Goal: Task Accomplishment & Management: Complete application form

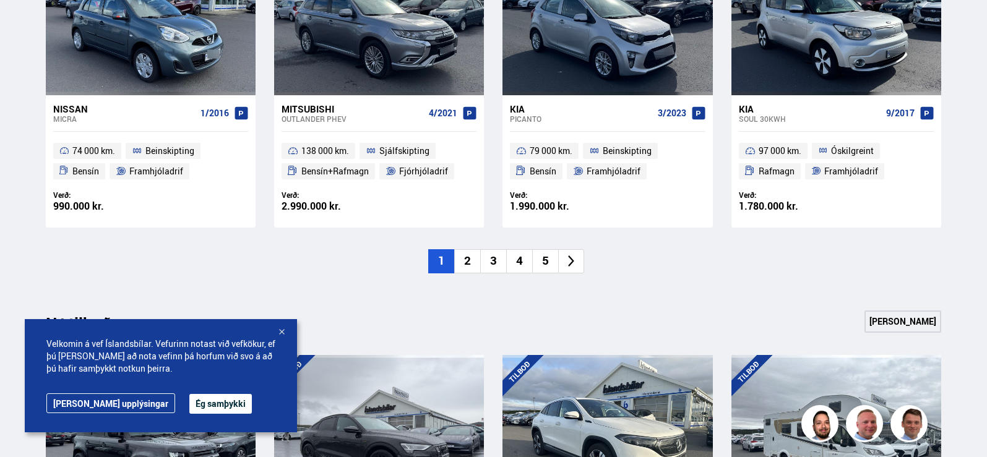
scroll to position [1052, 0]
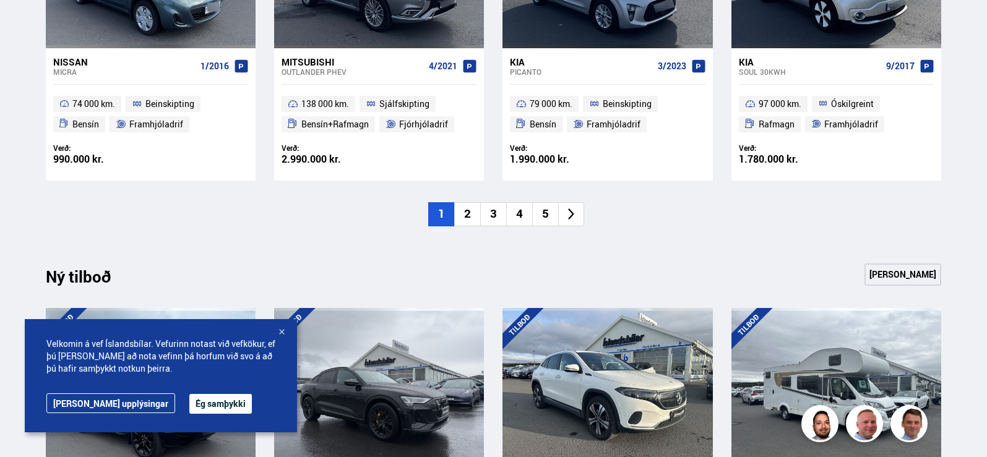
click at [470, 220] on li "2" at bounding box center [467, 214] width 26 height 24
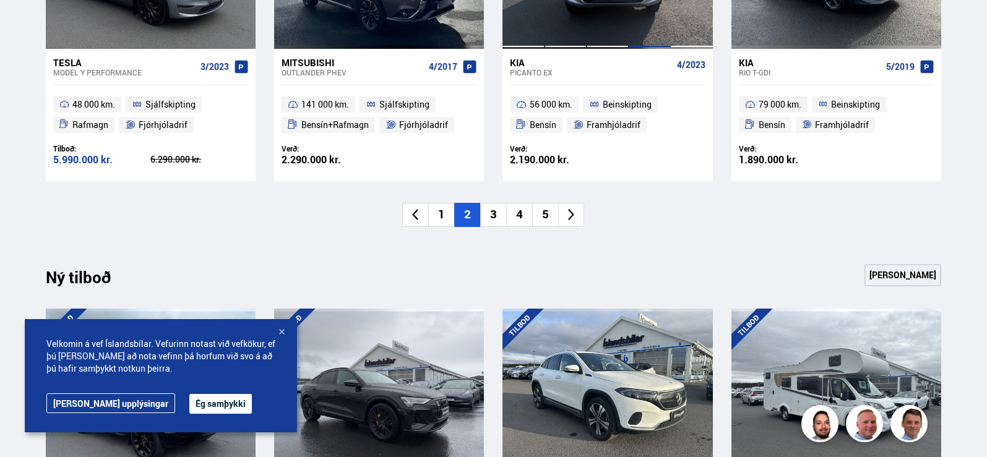
scroll to position [1175, 0]
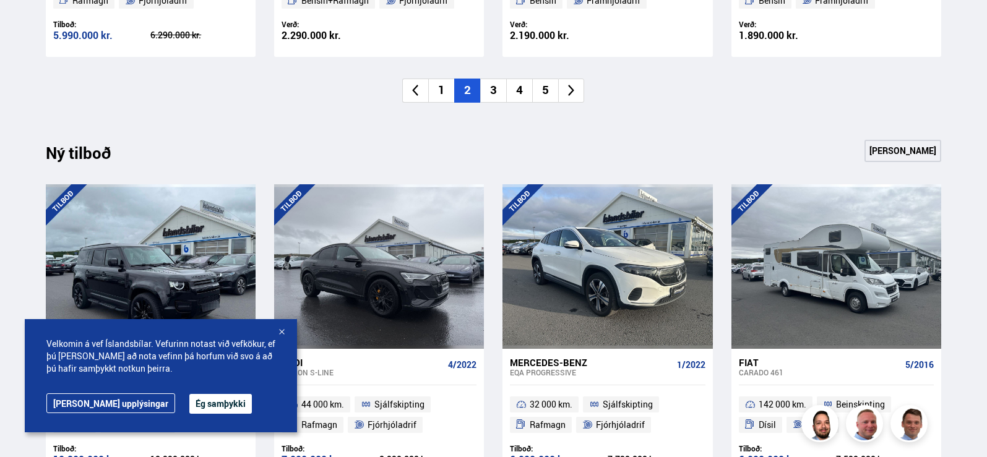
click at [444, 97] on li "1" at bounding box center [441, 91] width 26 height 24
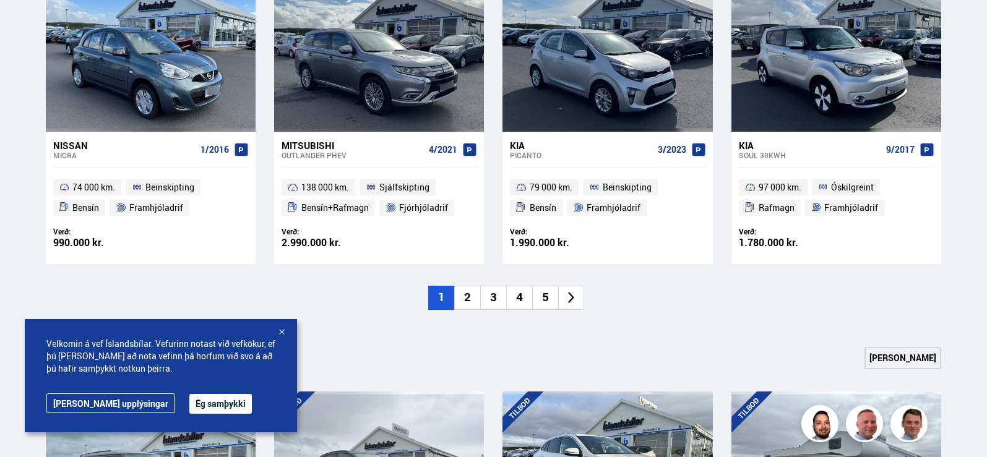
scroll to position [990, 0]
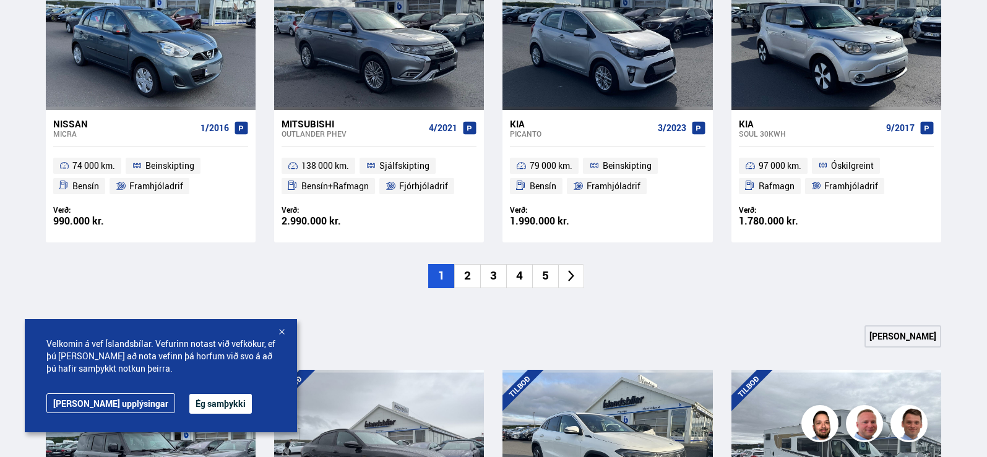
click at [468, 277] on li "2" at bounding box center [467, 276] width 26 height 24
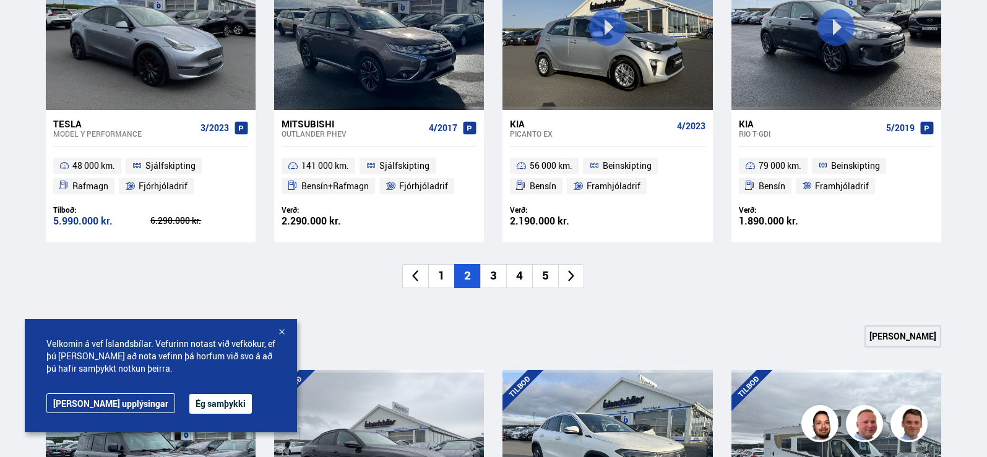
click at [502, 273] on li "3" at bounding box center [493, 276] width 26 height 24
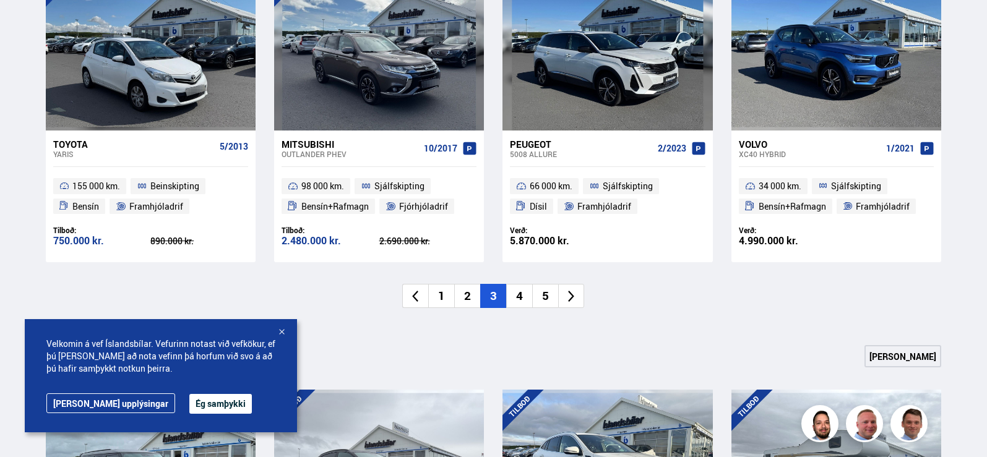
click at [515, 284] on li "4" at bounding box center [519, 296] width 26 height 24
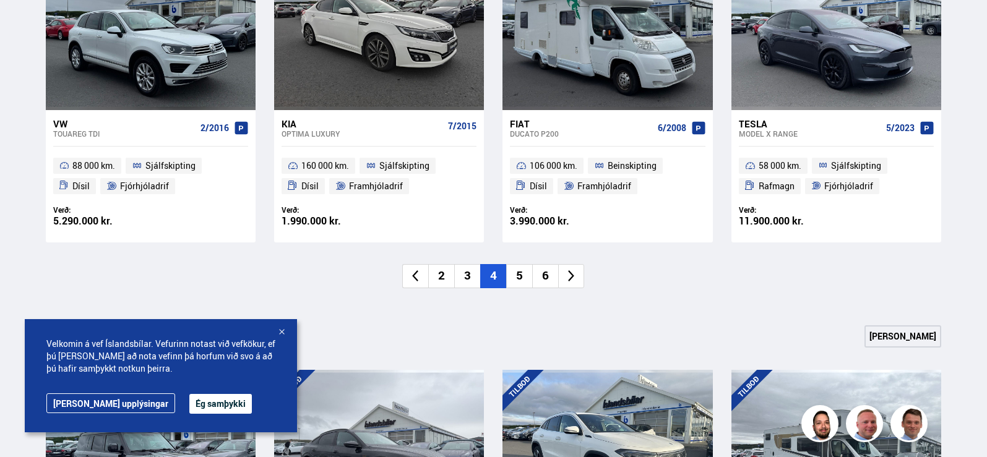
click at [281, 332] on div at bounding box center [281, 333] width 12 height 12
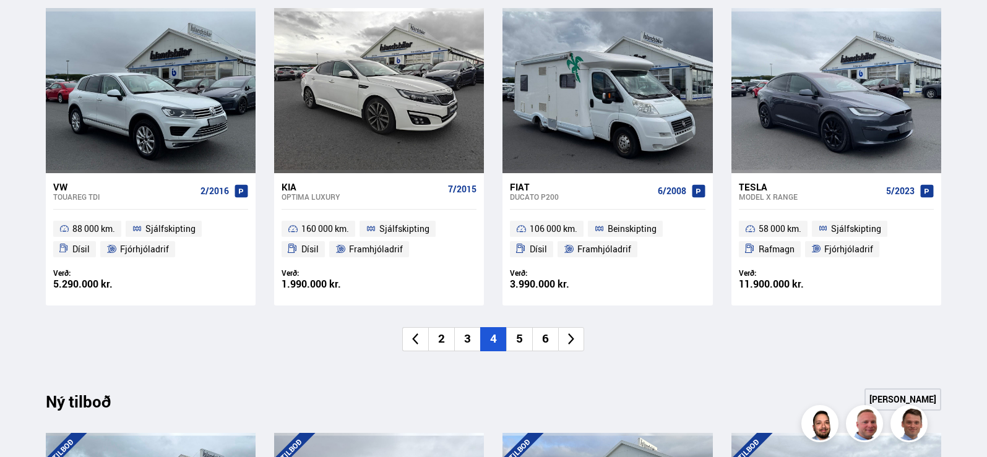
scroll to position [928, 0]
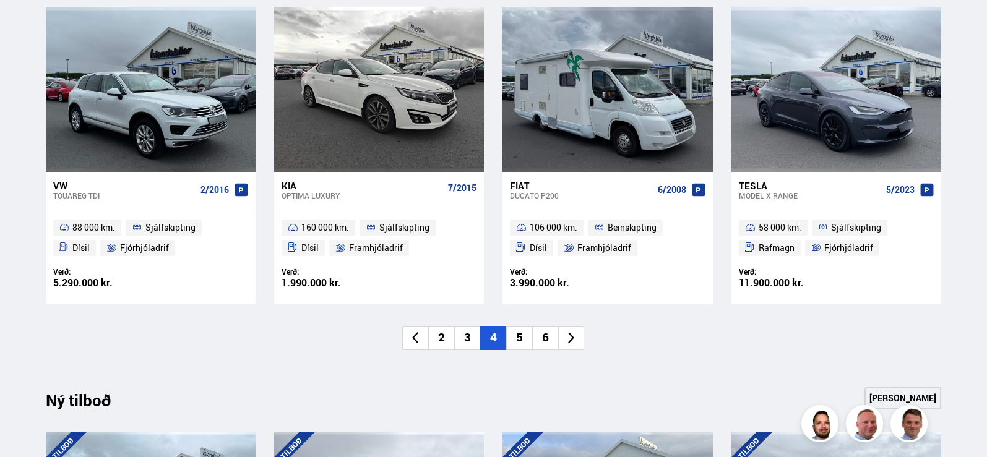
click at [515, 337] on li "5" at bounding box center [519, 338] width 26 height 24
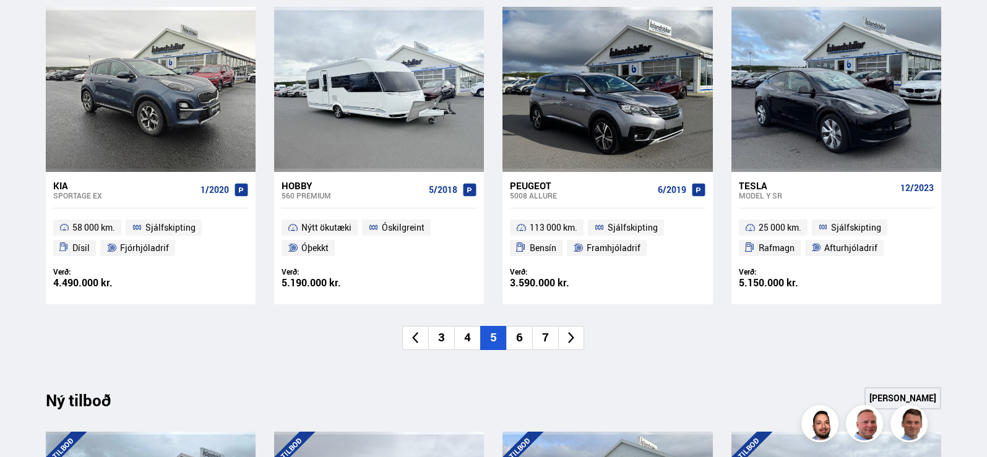
click at [528, 335] on li "6" at bounding box center [519, 338] width 26 height 24
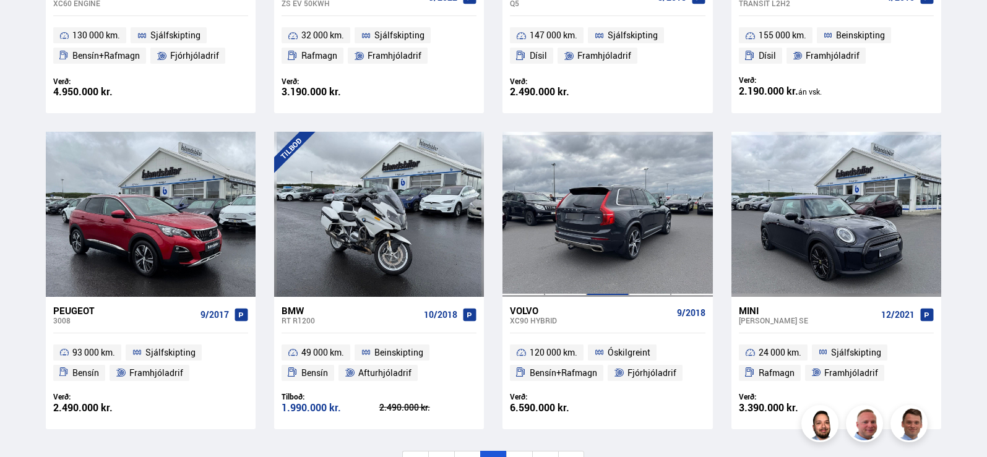
scroll to position [990, 0]
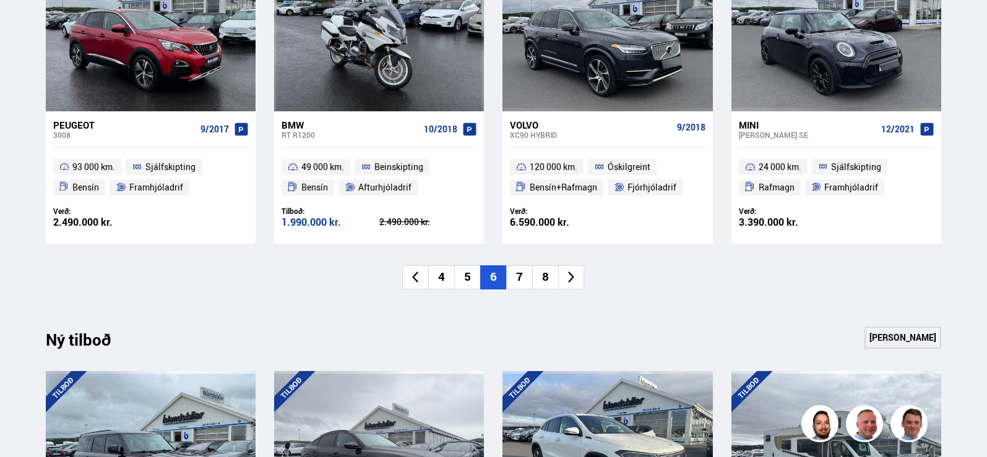
click at [526, 282] on li "7" at bounding box center [519, 277] width 26 height 24
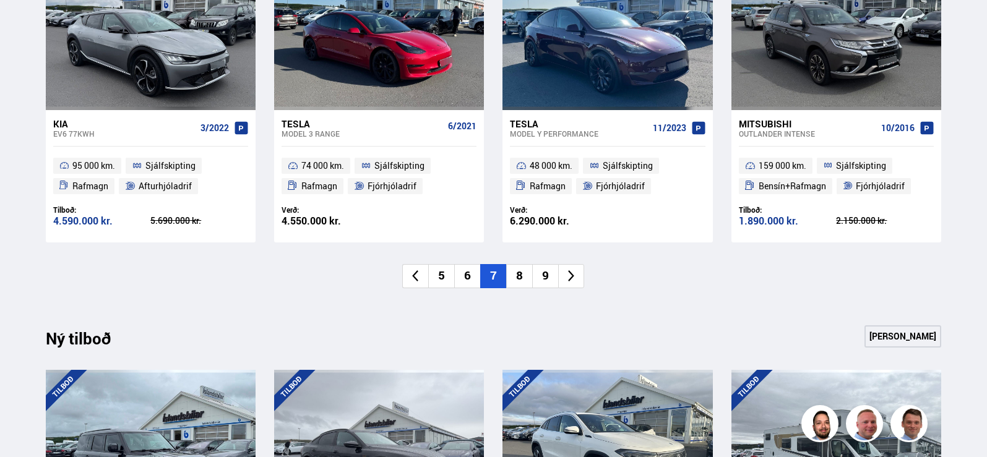
click at [514, 276] on li "8" at bounding box center [519, 276] width 26 height 24
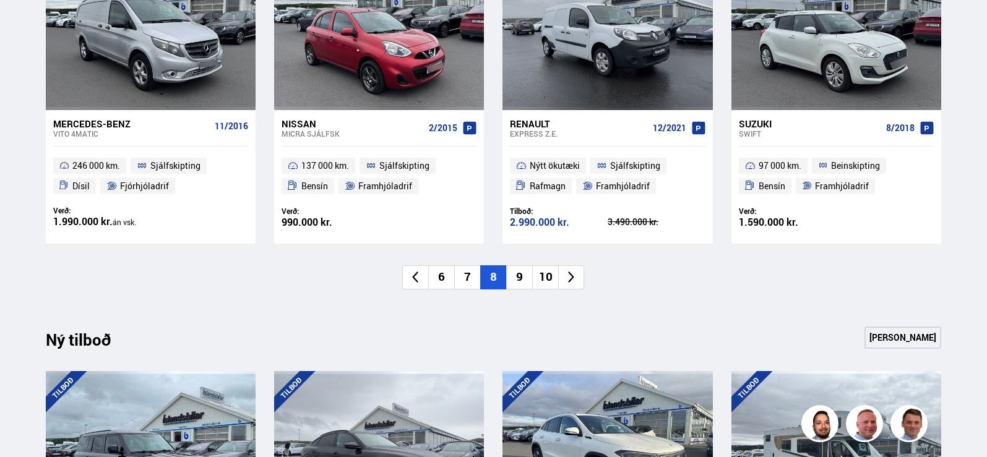
click at [524, 277] on li "9" at bounding box center [519, 277] width 26 height 24
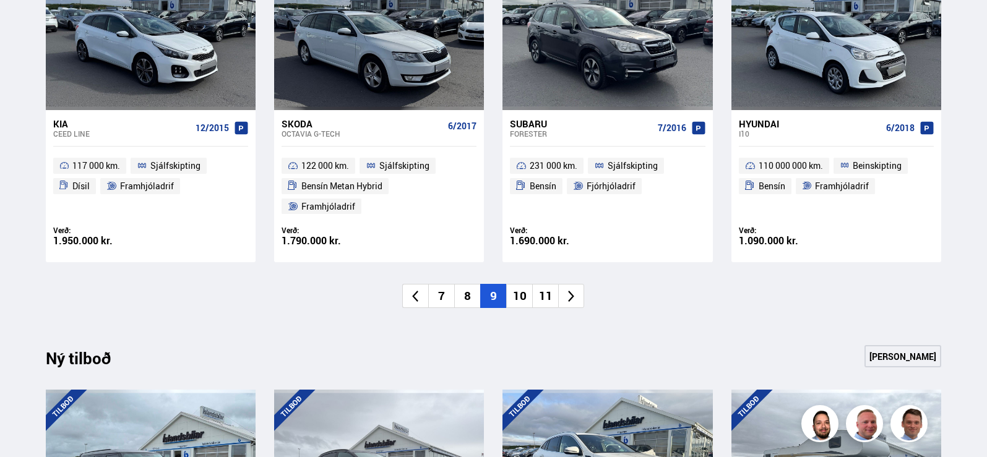
click at [519, 284] on li "10" at bounding box center [519, 296] width 26 height 24
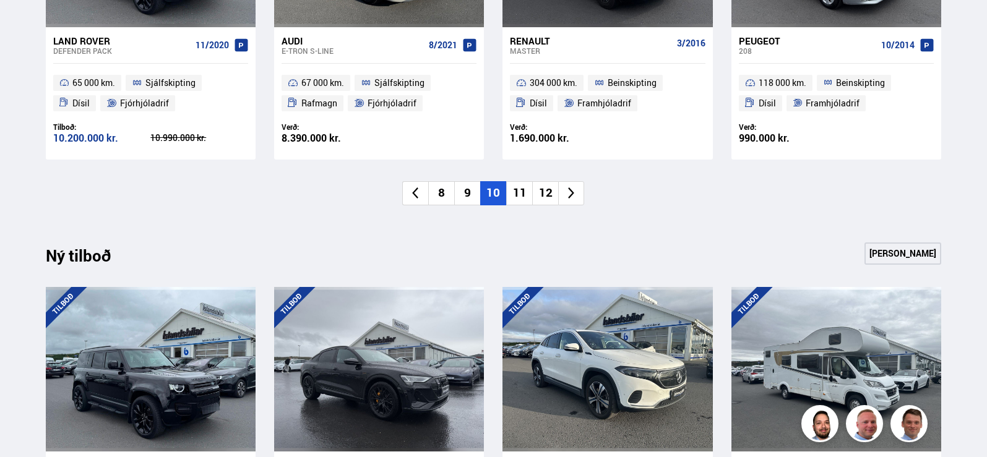
scroll to position [1114, 0]
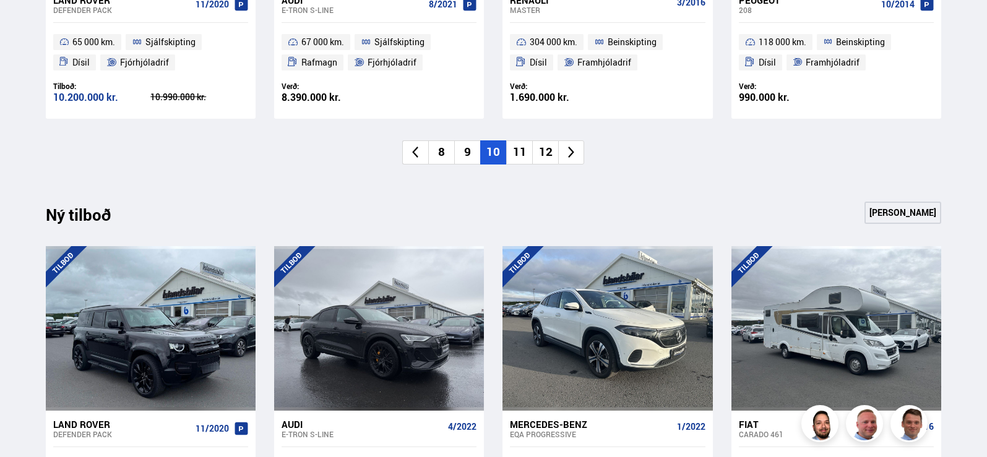
click at [516, 147] on li "11" at bounding box center [519, 152] width 26 height 24
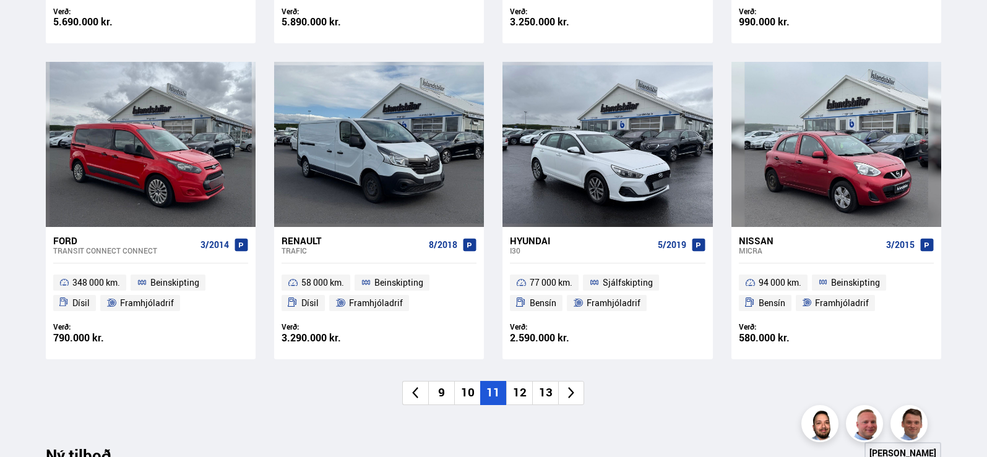
scroll to position [990, 0]
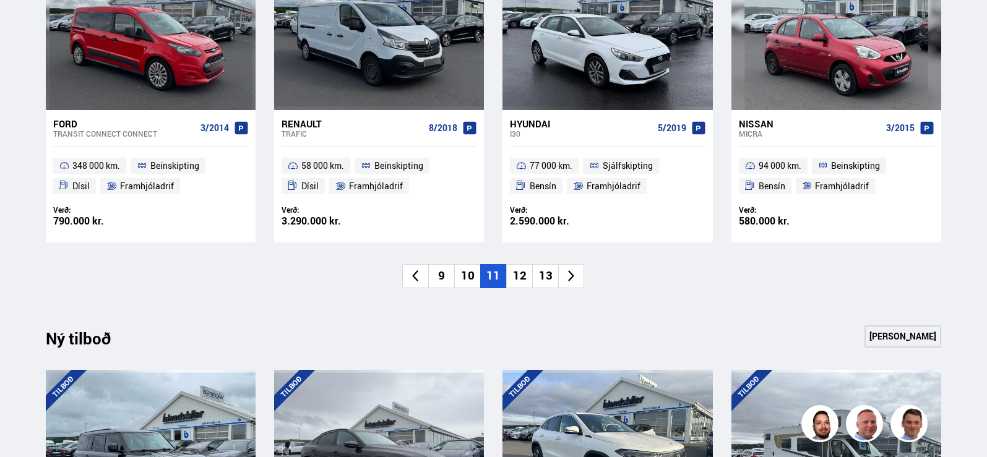
click at [528, 282] on li "12" at bounding box center [519, 276] width 26 height 24
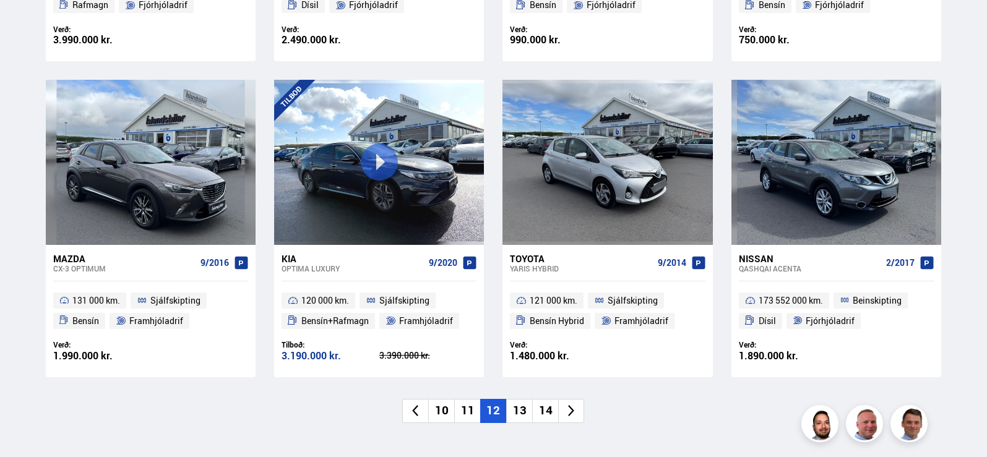
scroll to position [928, 0]
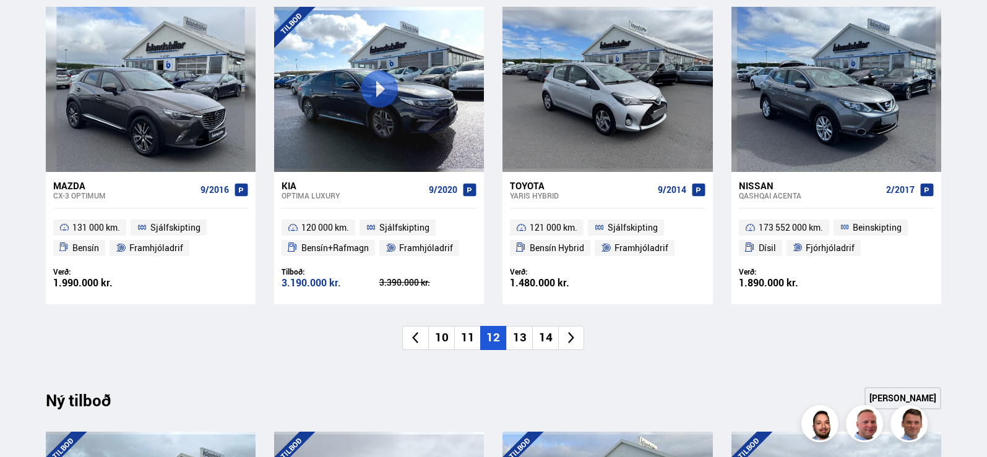
click at [528, 336] on li "13" at bounding box center [519, 338] width 26 height 24
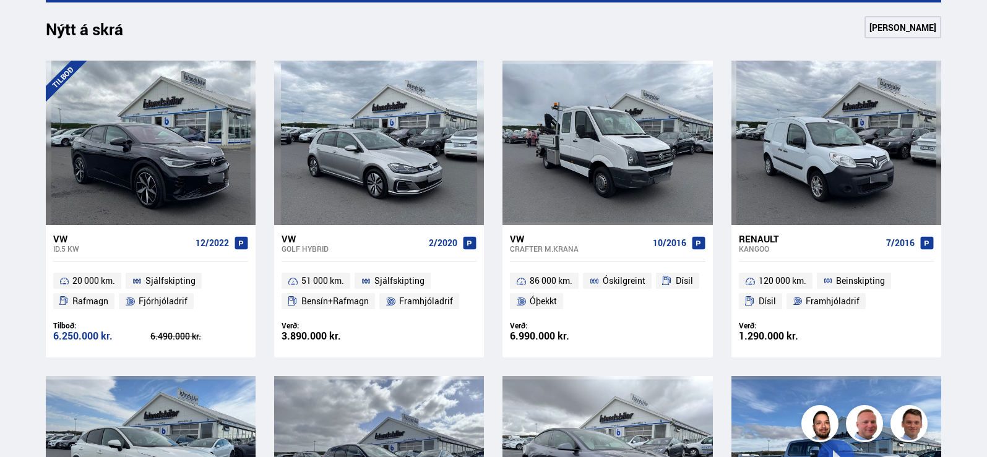
scroll to position [557, 0]
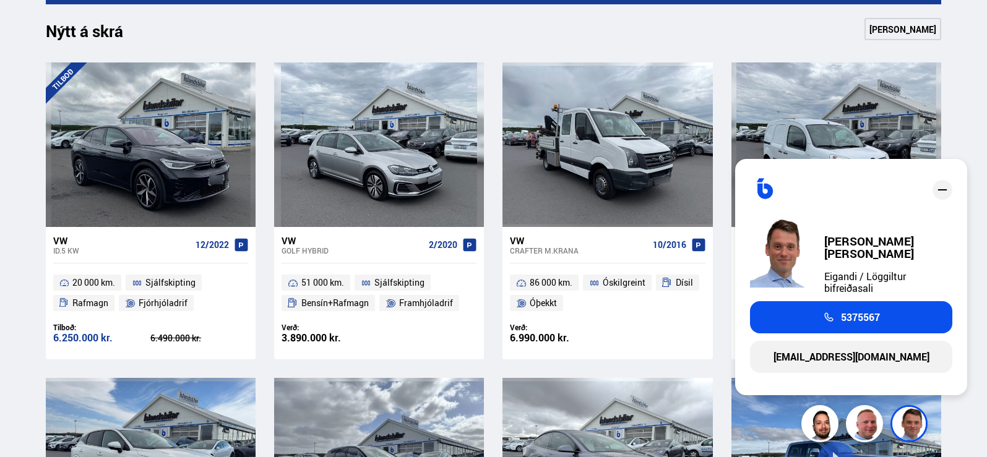
click at [939, 197] on icon "close" at bounding box center [942, 190] width 15 height 15
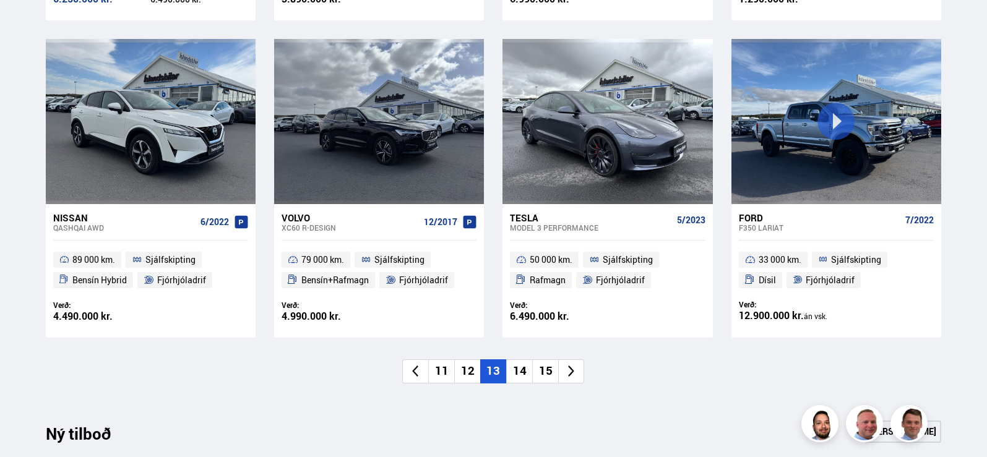
scroll to position [990, 0]
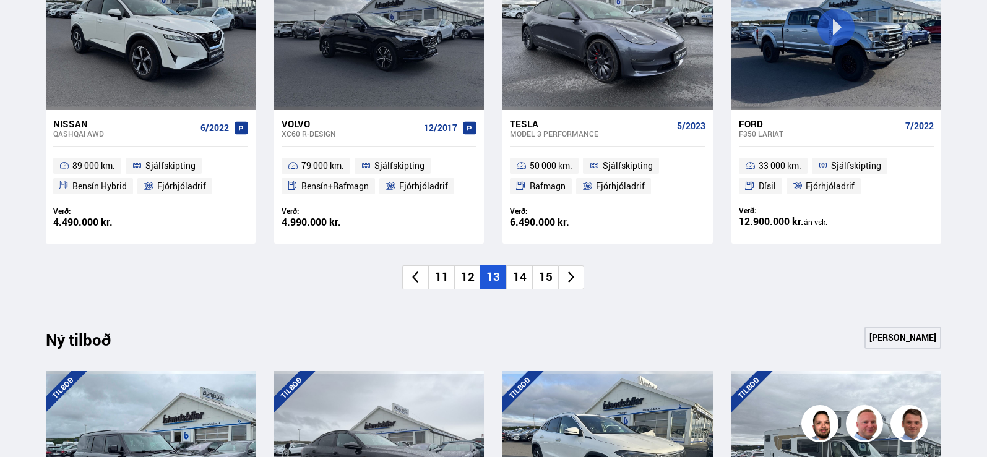
click at [526, 284] on li "14" at bounding box center [519, 277] width 26 height 24
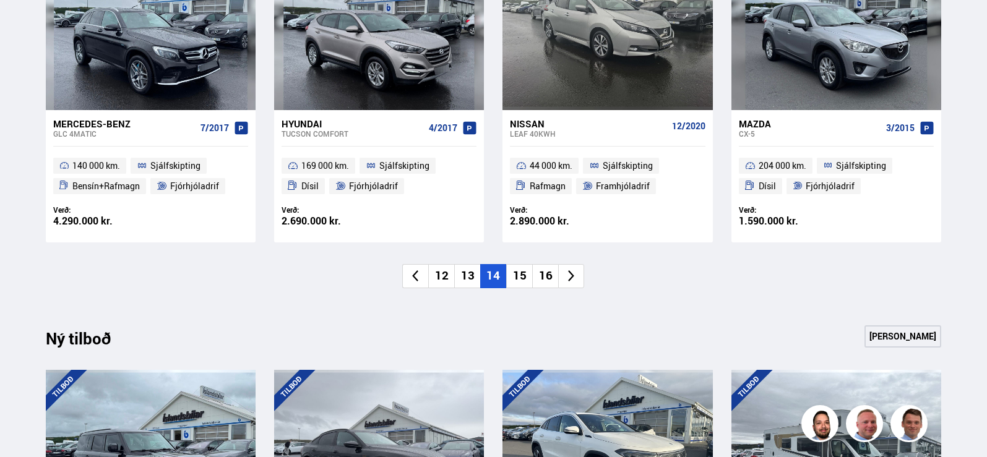
click at [525, 278] on li "15" at bounding box center [519, 276] width 26 height 24
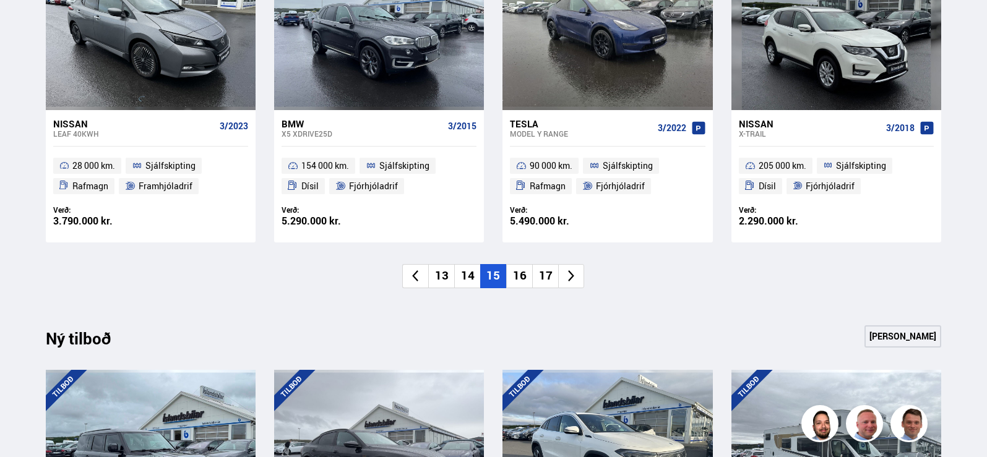
click at [525, 286] on li "16" at bounding box center [519, 276] width 26 height 24
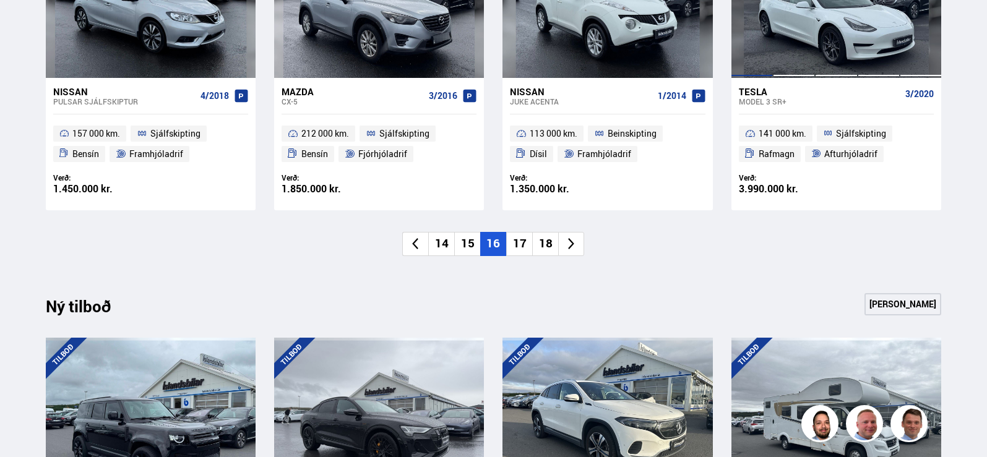
scroll to position [866, 0]
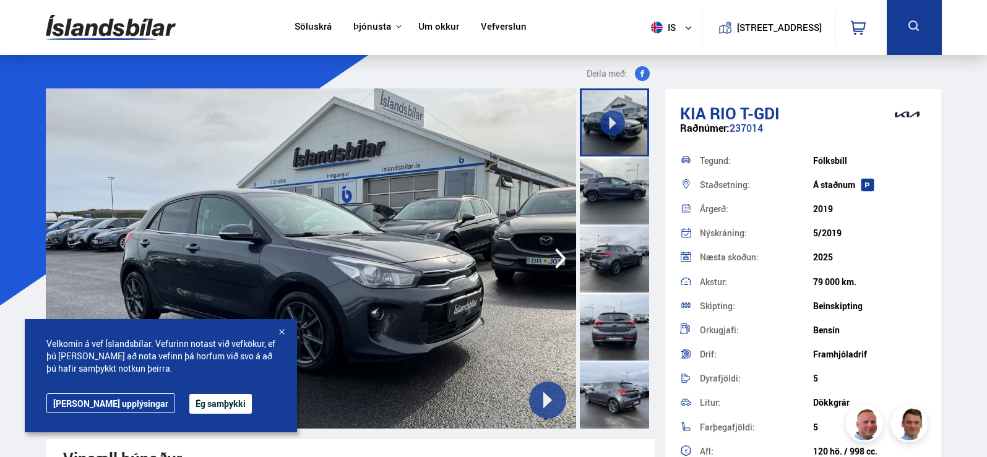
click at [556, 247] on icon "button" at bounding box center [560, 259] width 25 height 30
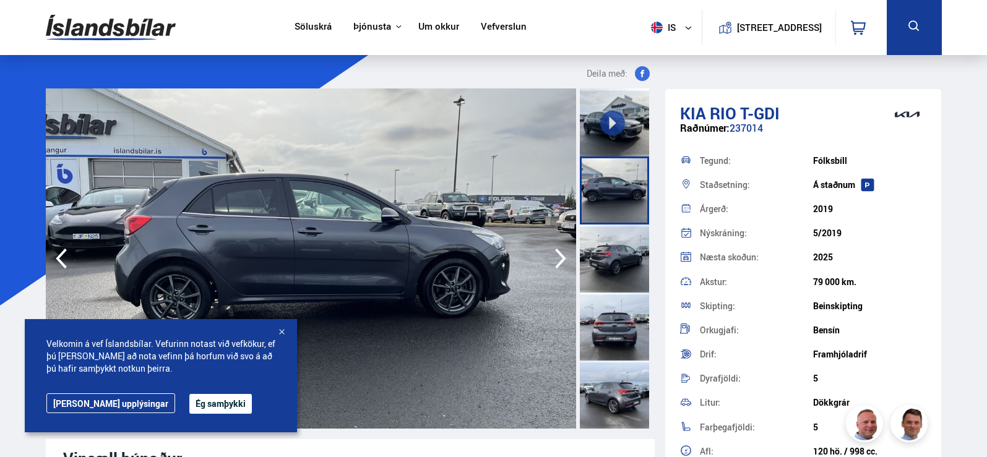
click at [558, 256] on icon "button" at bounding box center [560, 259] width 25 height 30
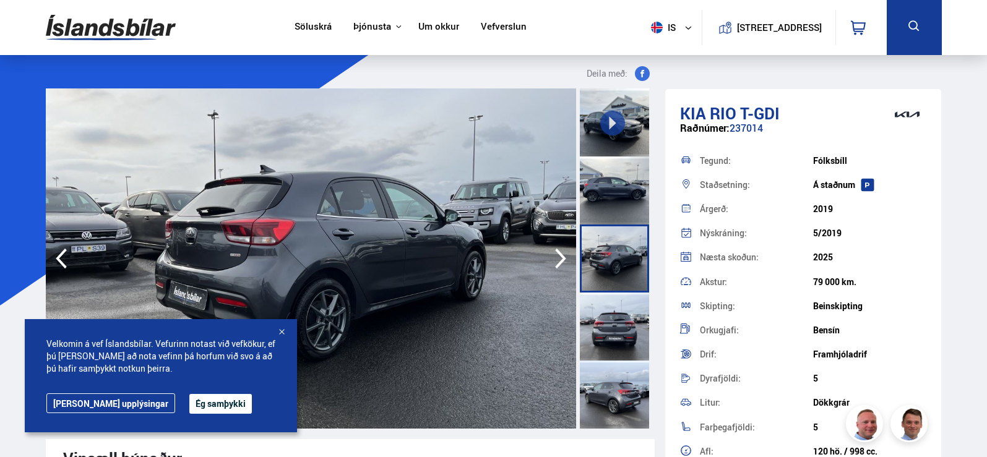
click at [558, 256] on icon "button" at bounding box center [560, 259] width 25 height 30
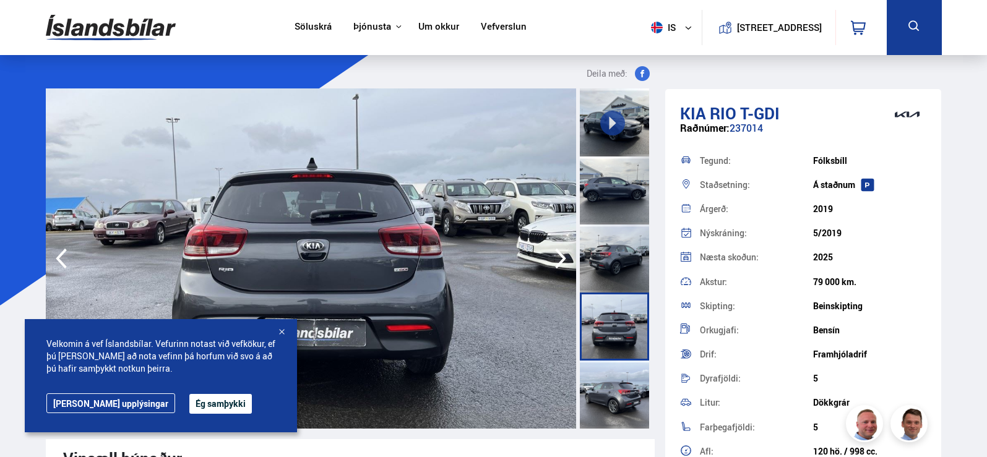
click at [558, 256] on icon "button" at bounding box center [560, 259] width 25 height 30
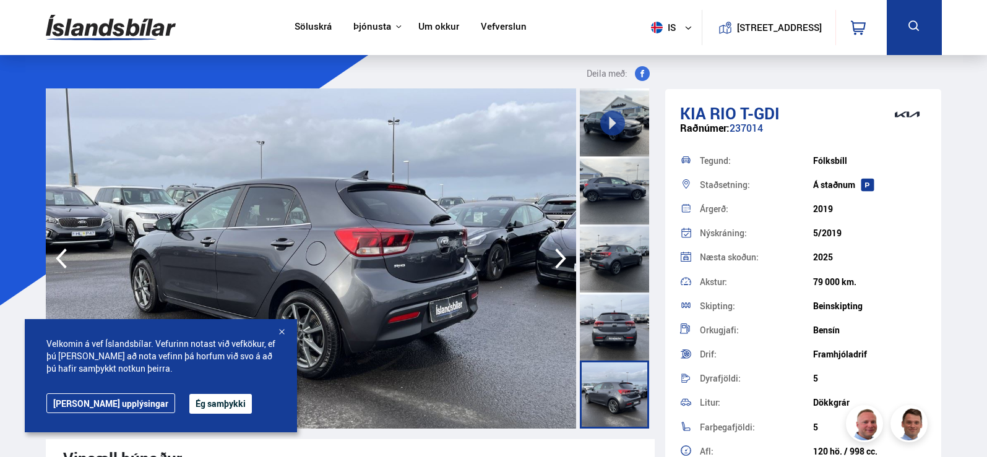
click at [558, 256] on icon "button" at bounding box center [560, 259] width 25 height 30
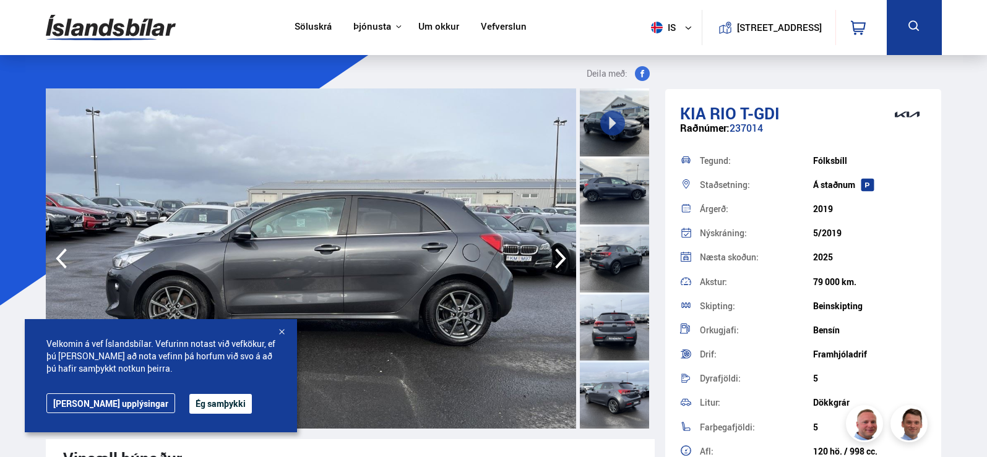
click at [558, 256] on icon "button" at bounding box center [560, 259] width 25 height 30
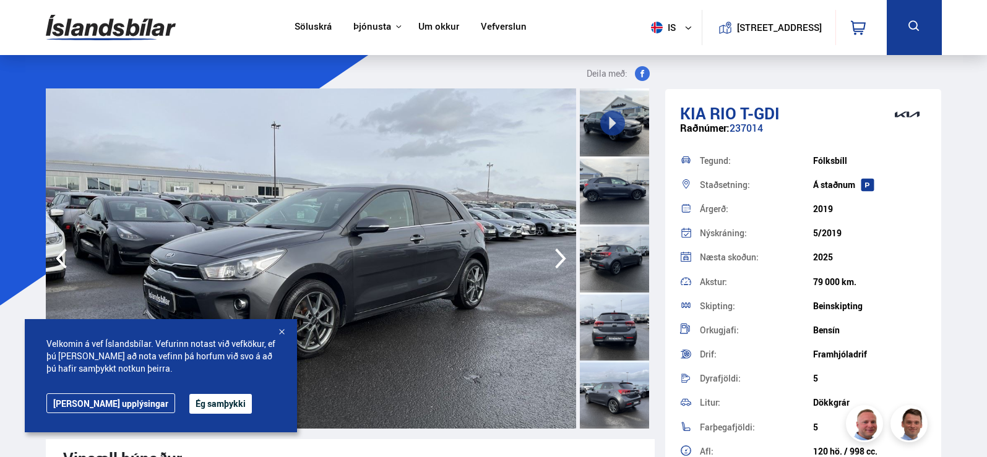
click at [558, 256] on icon "button" at bounding box center [560, 259] width 25 height 30
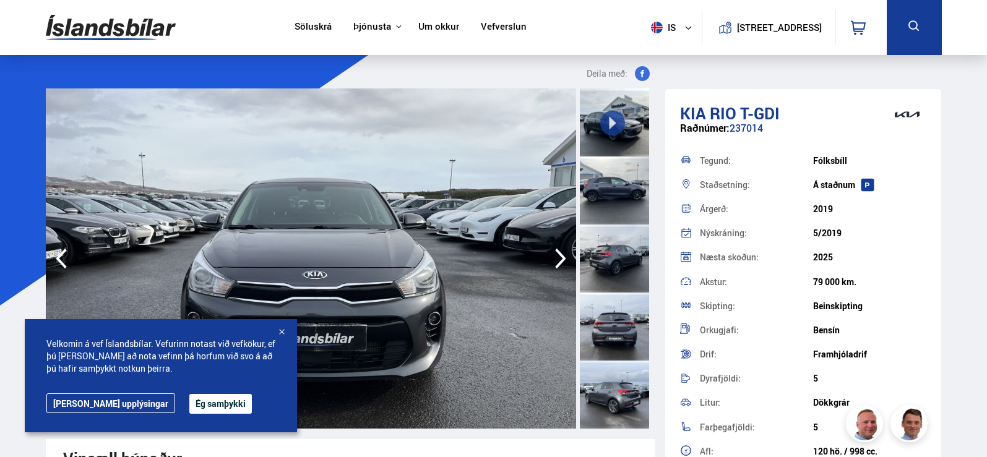
click at [558, 256] on icon "button" at bounding box center [560, 259] width 25 height 30
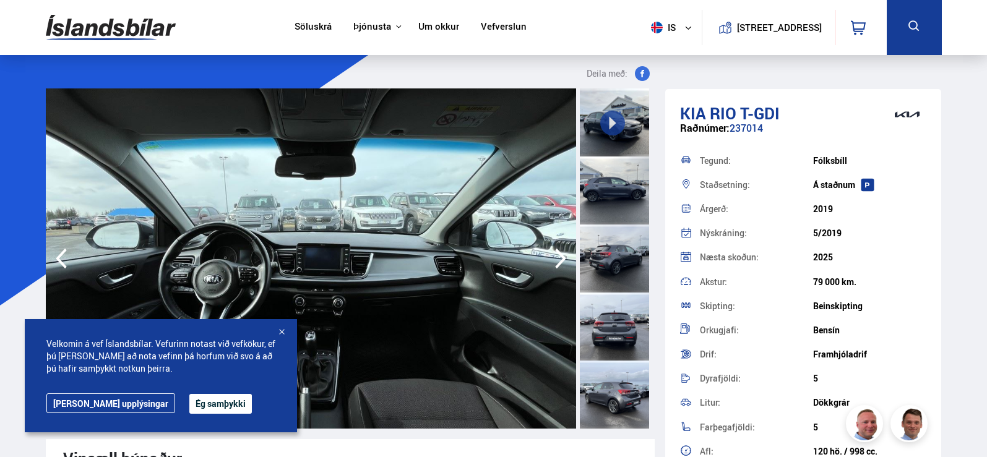
click at [562, 255] on icon "button" at bounding box center [560, 259] width 11 height 20
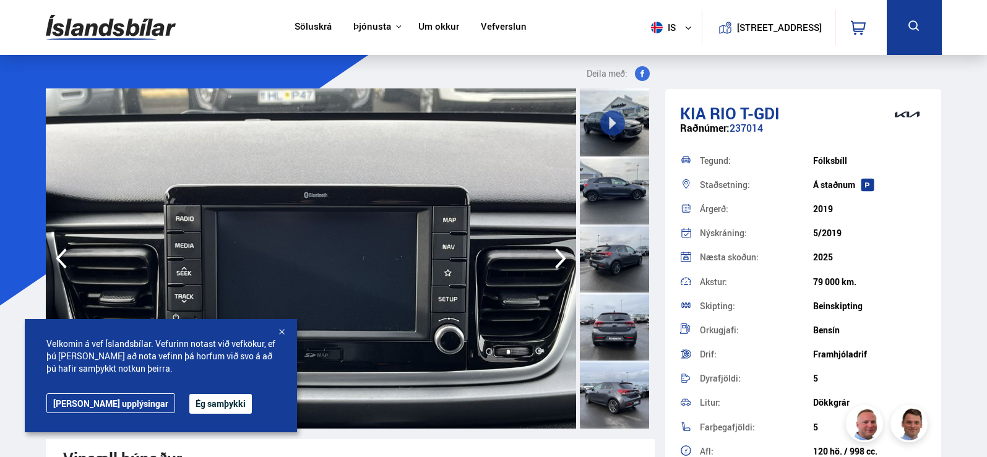
click at [562, 256] on icon "button" at bounding box center [560, 259] width 11 height 20
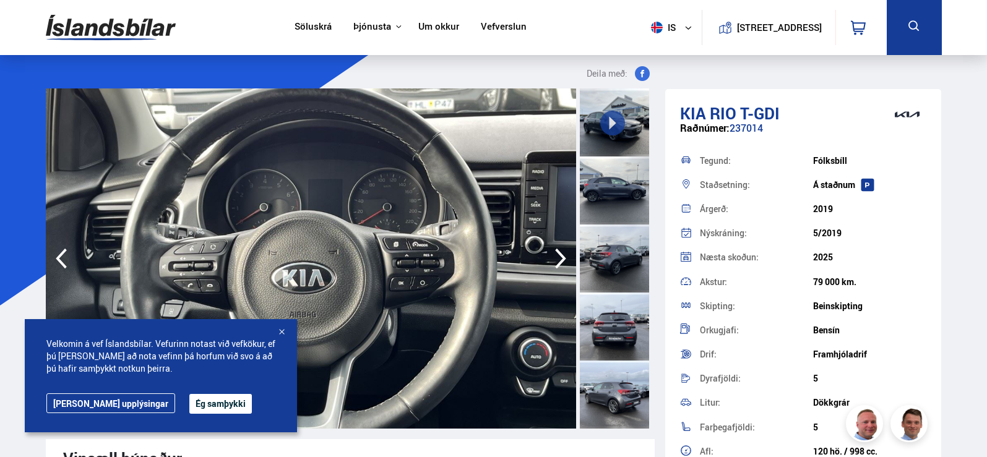
click at [557, 252] on icon "button" at bounding box center [560, 259] width 11 height 20
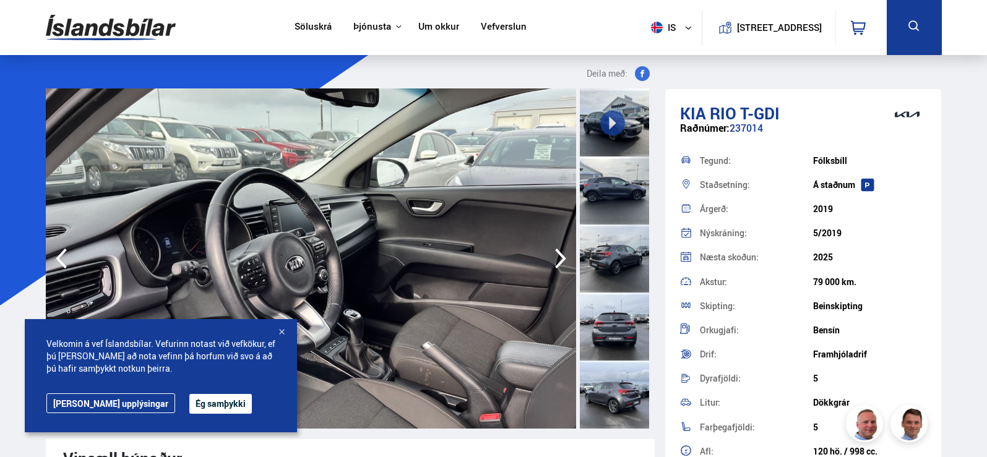
click at [557, 252] on icon "button" at bounding box center [560, 259] width 11 height 20
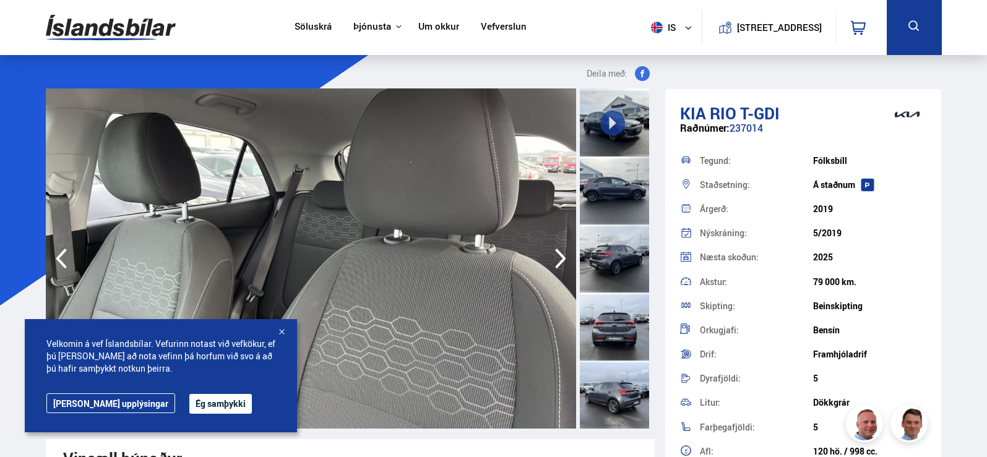
click at [557, 252] on icon "button" at bounding box center [560, 259] width 11 height 20
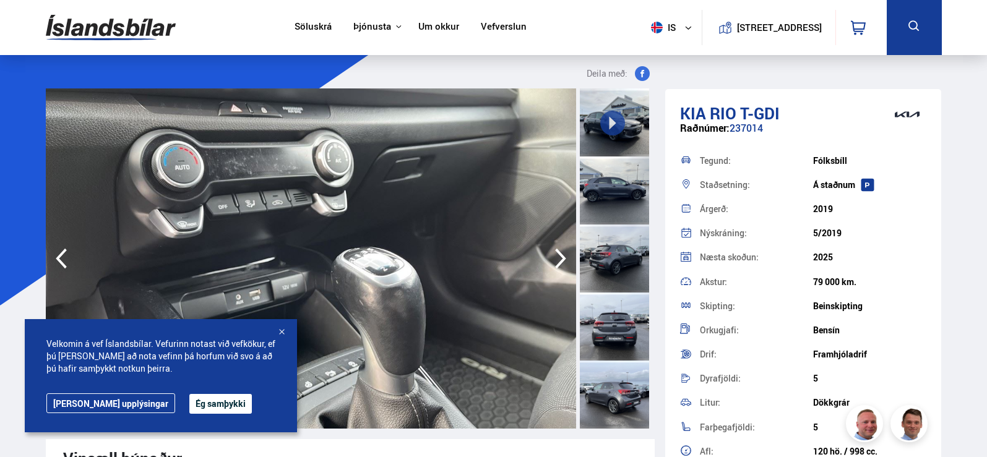
click at [557, 252] on icon "button" at bounding box center [560, 259] width 11 height 20
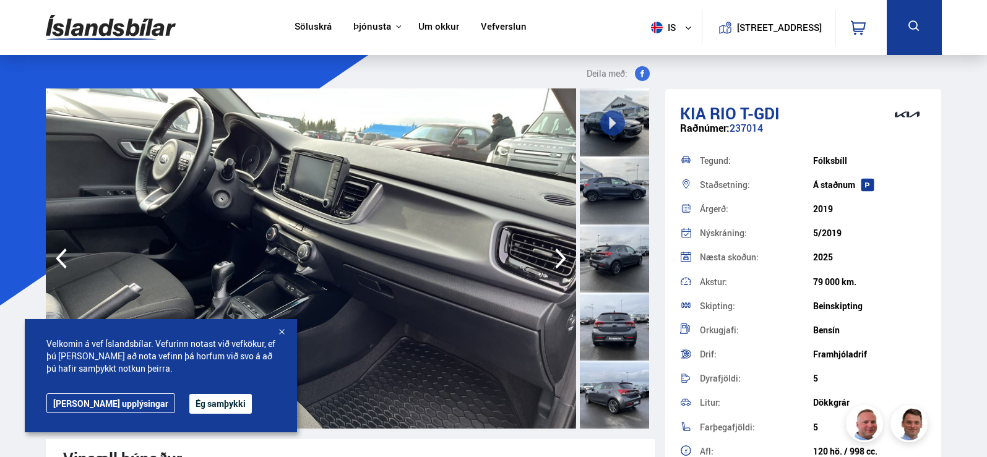
click at [557, 252] on icon "button" at bounding box center [560, 259] width 11 height 20
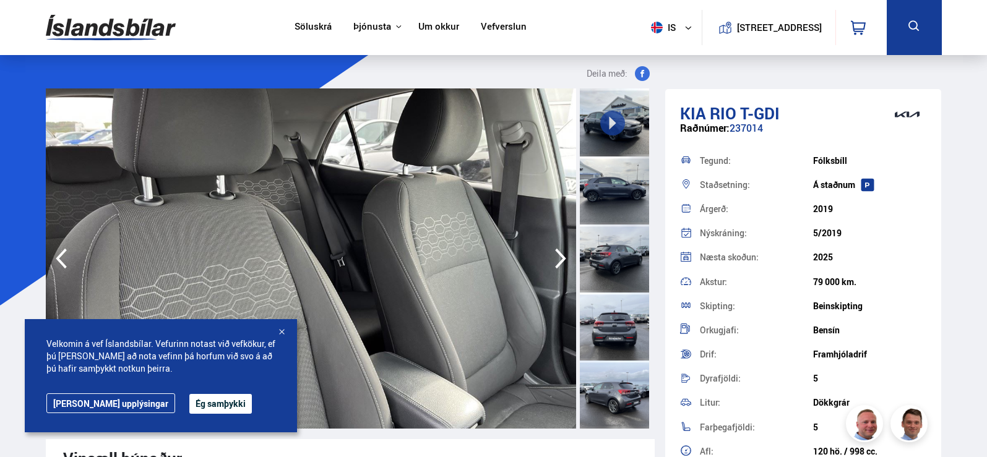
click at [557, 252] on icon "button" at bounding box center [560, 259] width 11 height 20
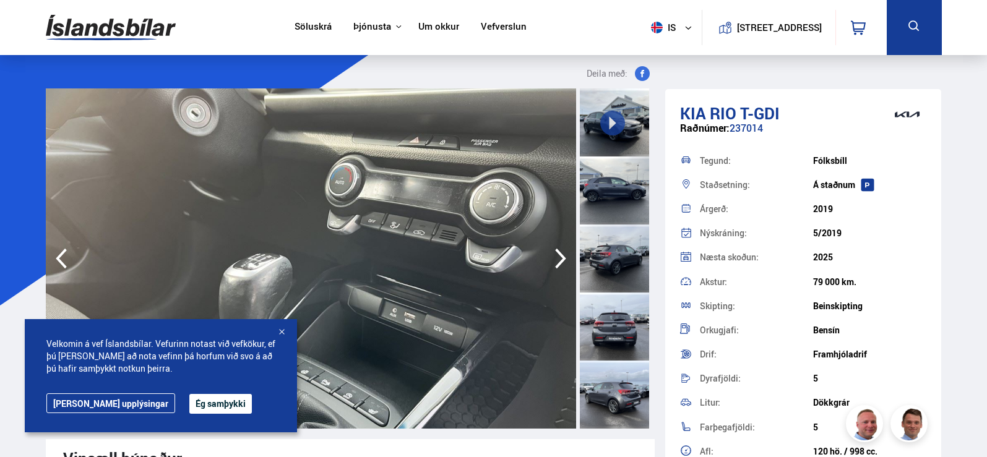
click at [557, 252] on icon "button" at bounding box center [560, 259] width 11 height 20
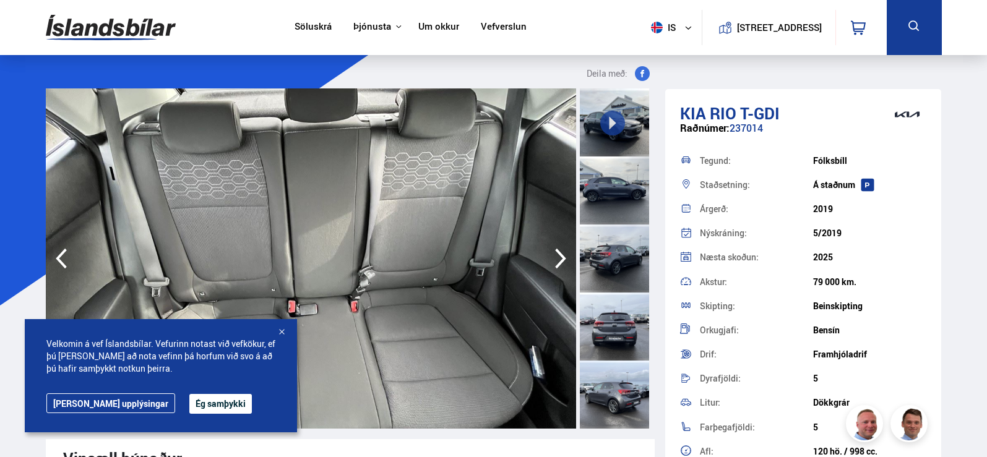
click at [557, 252] on icon "button" at bounding box center [560, 259] width 11 height 20
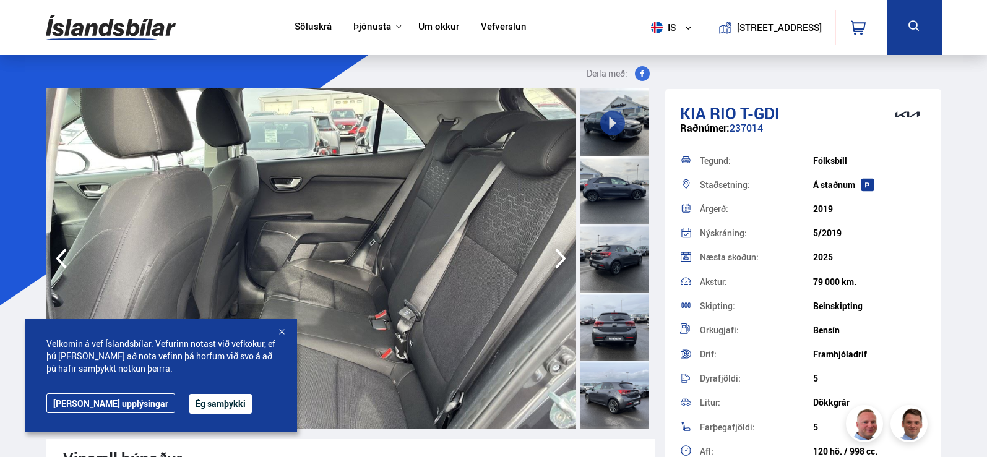
click at [557, 254] on icon "button" at bounding box center [560, 259] width 25 height 30
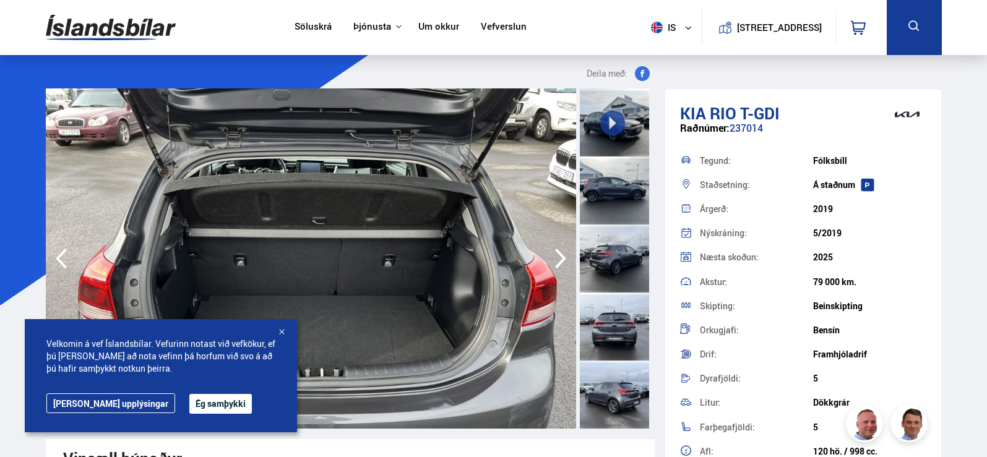
click at [557, 254] on icon "button" at bounding box center [560, 259] width 25 height 30
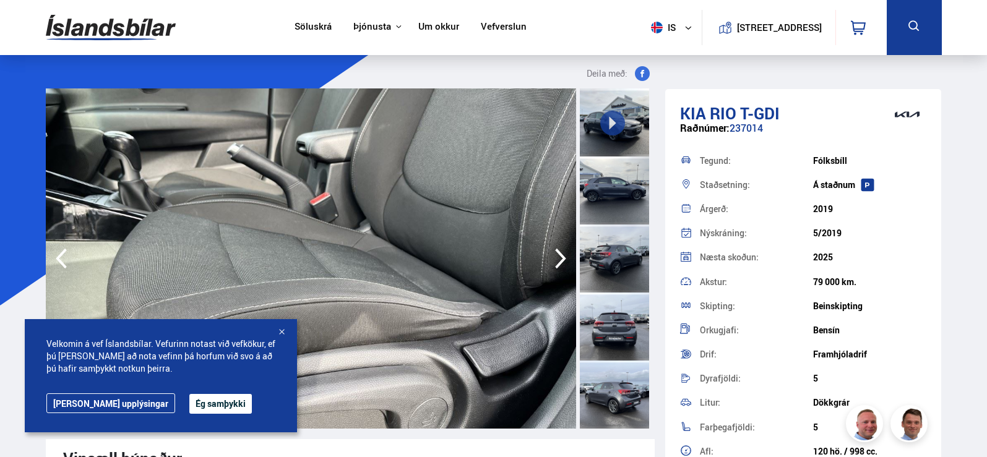
click at [282, 337] on div at bounding box center [281, 333] width 12 height 12
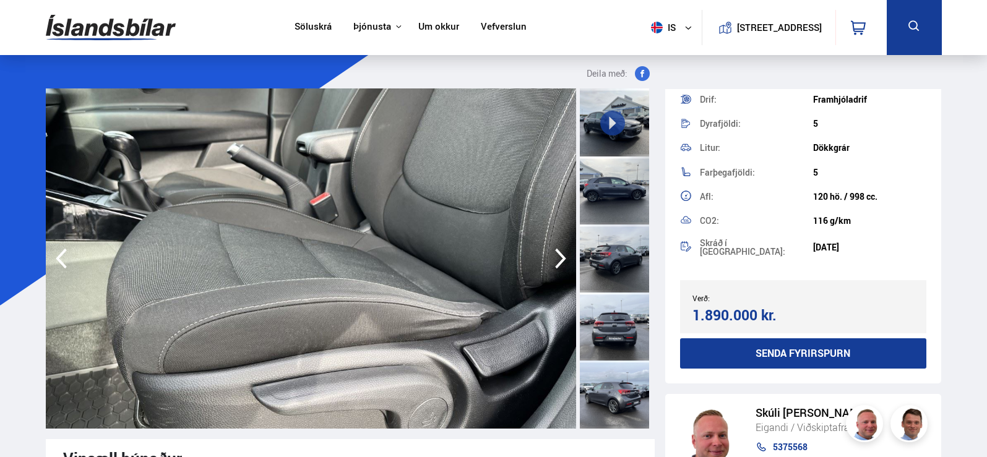
scroll to position [257, 0]
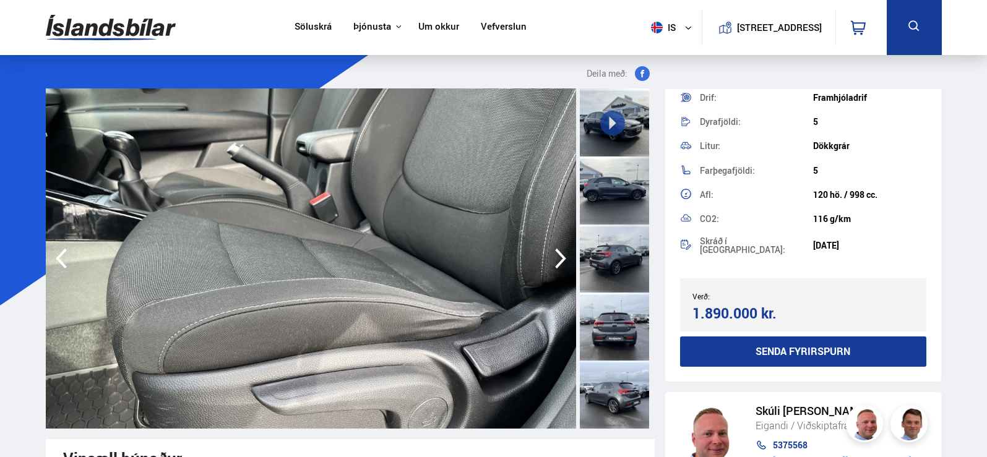
click at [554, 251] on icon "button" at bounding box center [560, 259] width 25 height 30
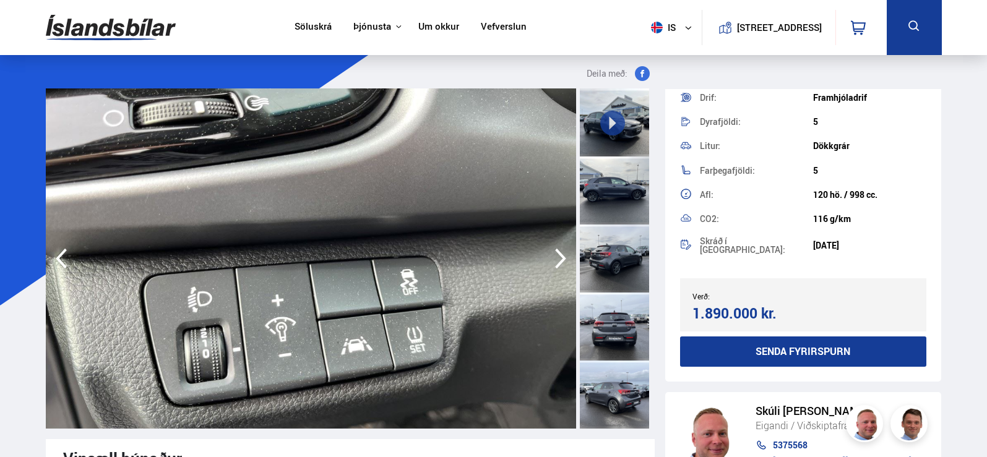
click at [555, 251] on icon "button" at bounding box center [560, 259] width 25 height 30
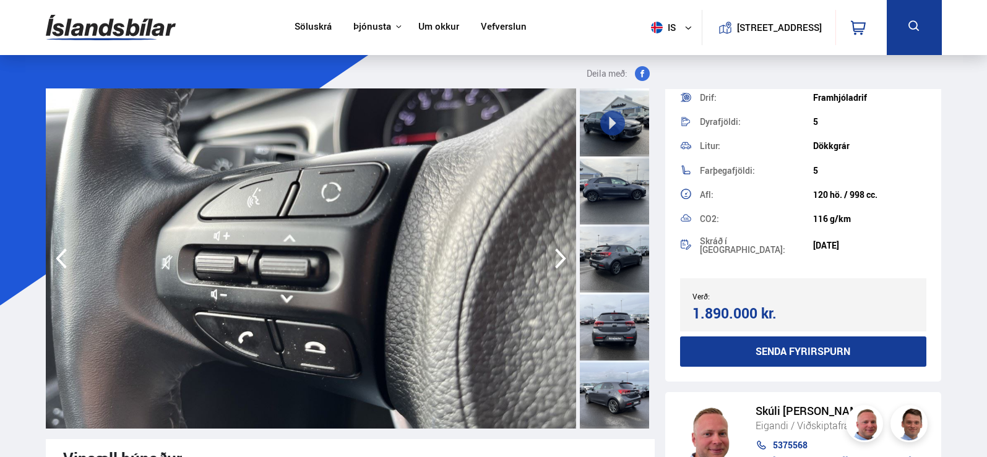
click at [555, 251] on icon "button" at bounding box center [560, 259] width 25 height 30
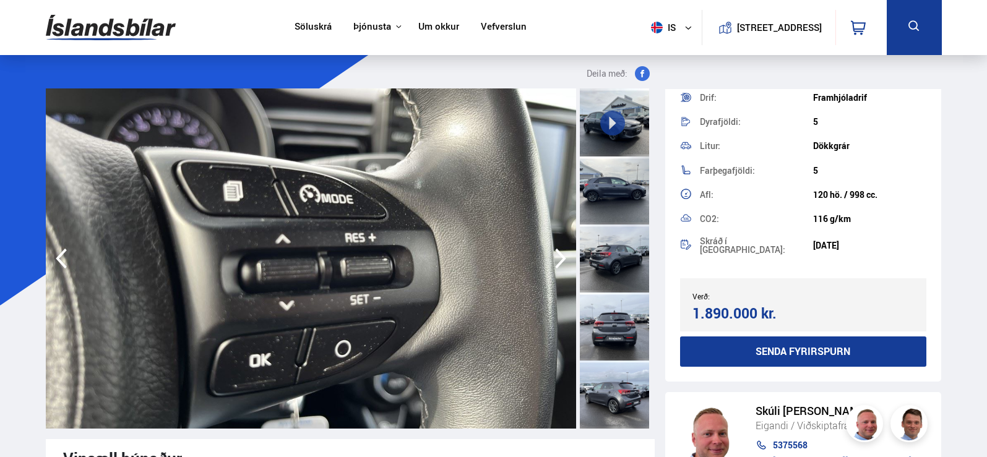
click at [561, 249] on icon "button" at bounding box center [560, 259] width 25 height 30
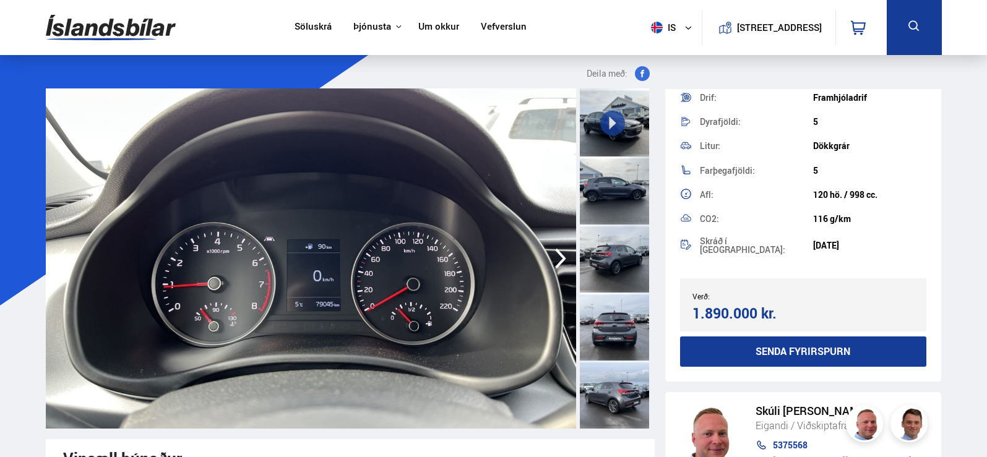
click at [625, 189] on div at bounding box center [614, 191] width 69 height 68
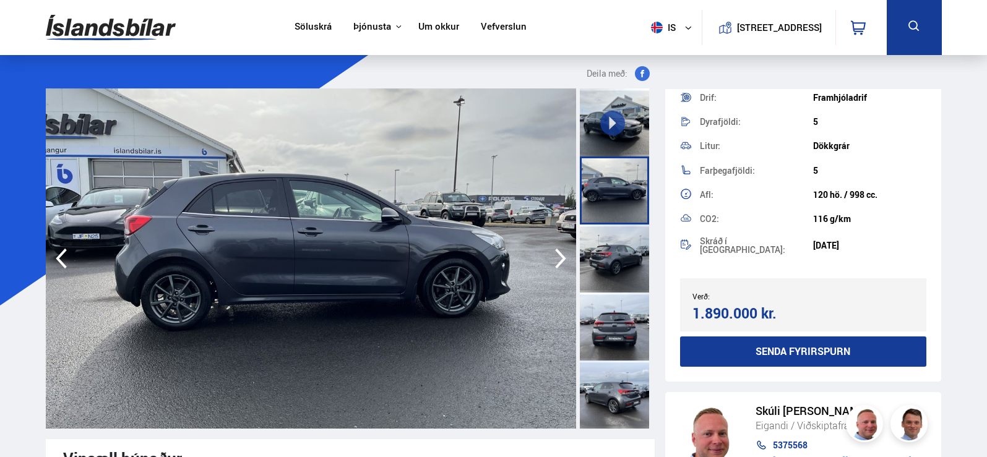
click at [632, 235] on div at bounding box center [614, 259] width 69 height 68
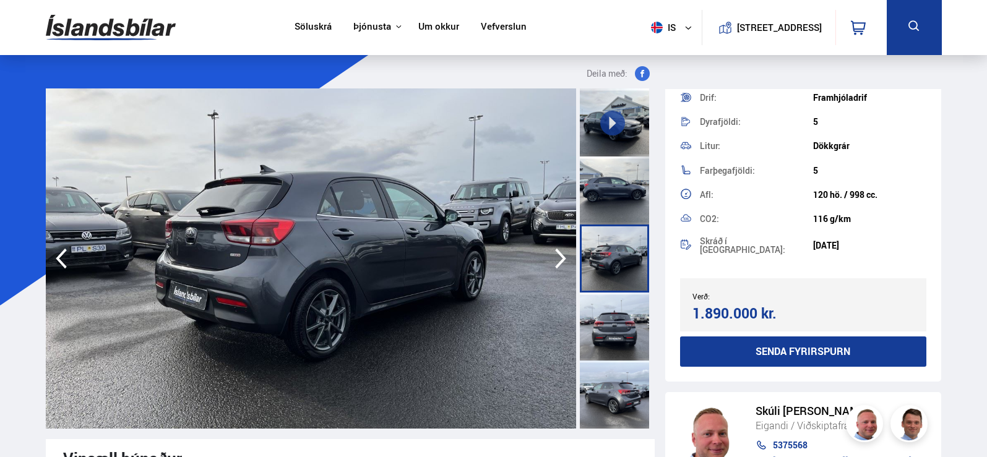
click at [614, 320] on div at bounding box center [614, 327] width 69 height 68
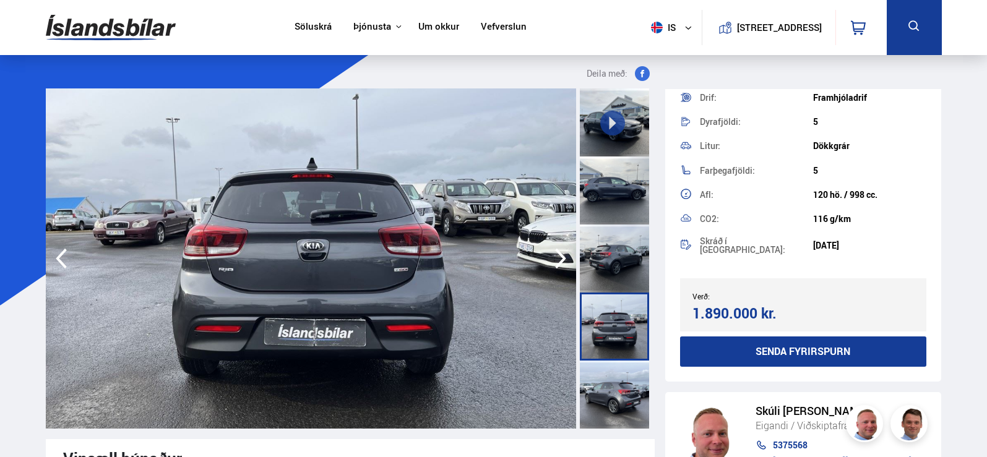
click at [614, 148] on div at bounding box center [614, 122] width 69 height 68
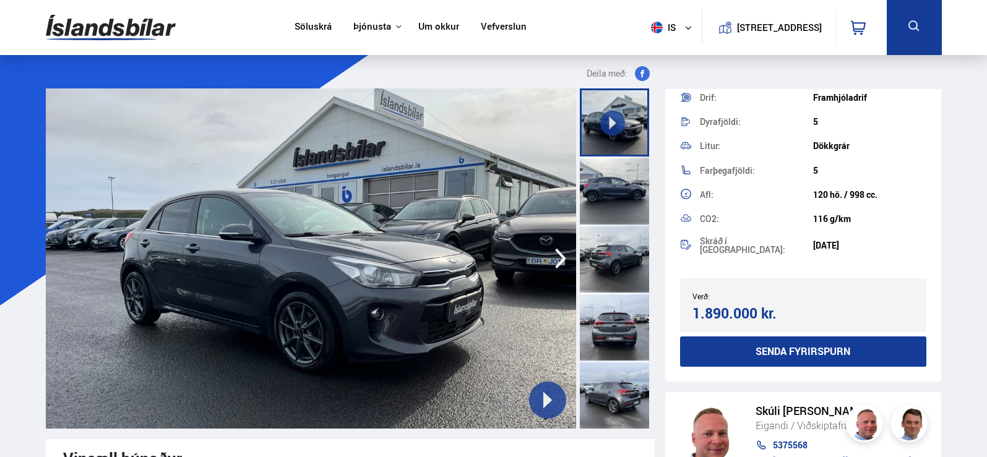
click at [622, 204] on div at bounding box center [614, 191] width 69 height 68
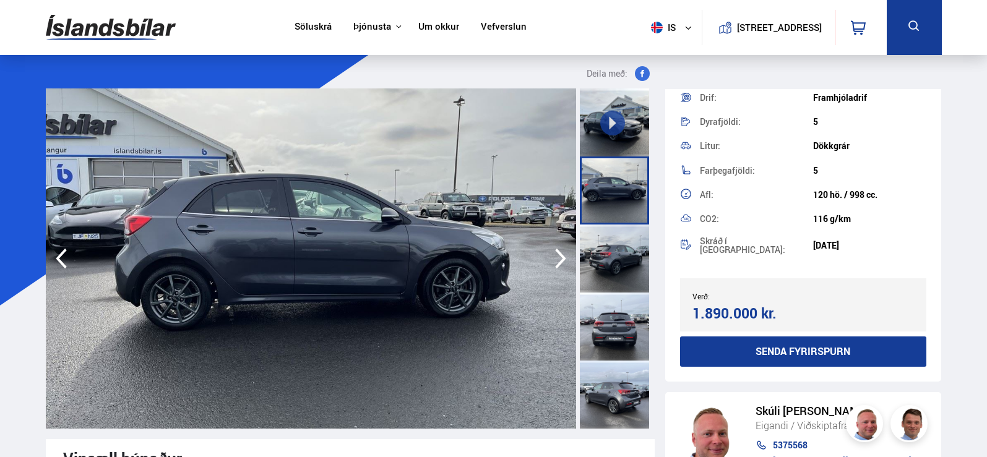
click at [620, 252] on div at bounding box center [614, 259] width 69 height 68
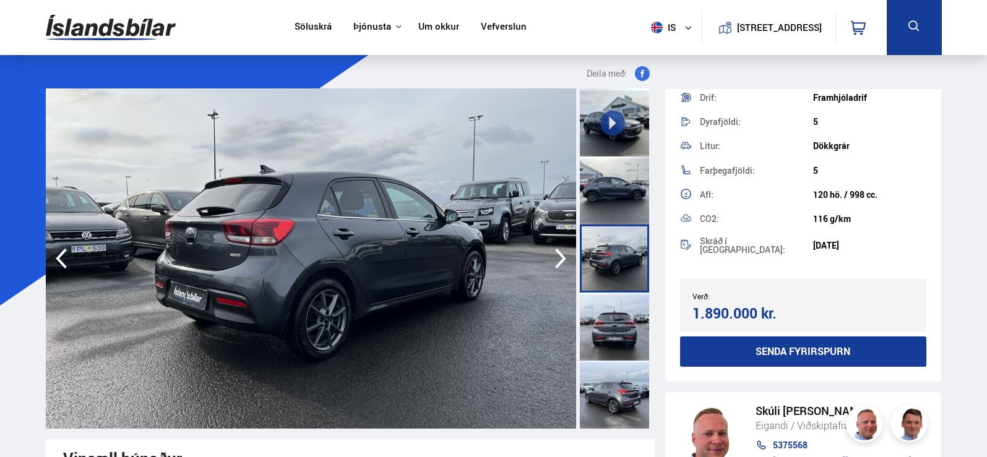
click at [604, 405] on div at bounding box center [614, 395] width 69 height 68
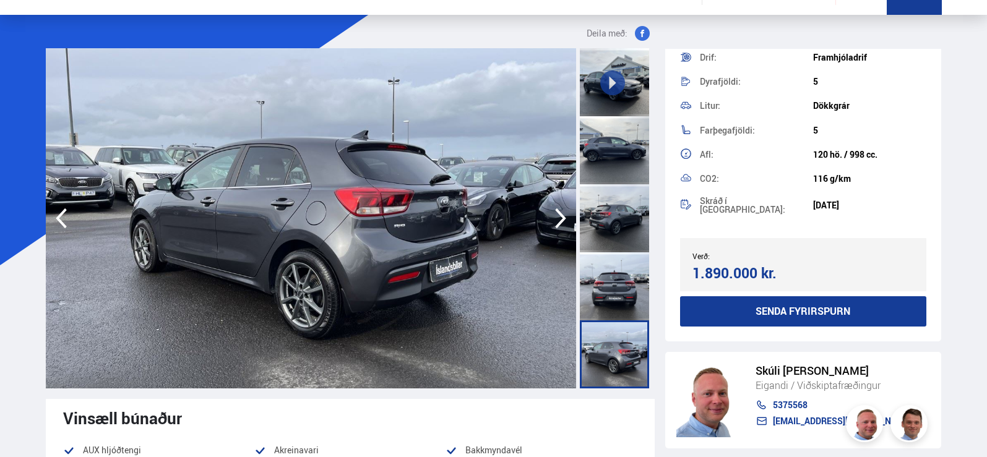
scroll to position [62, 0]
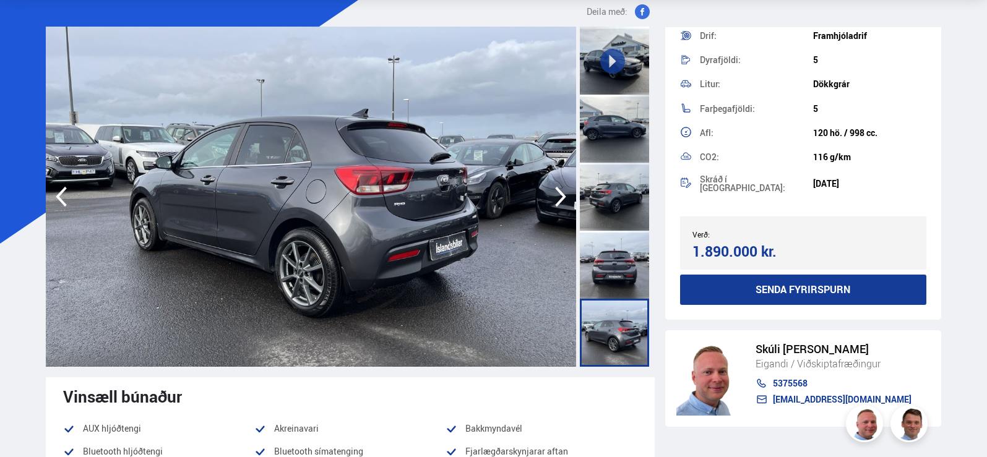
click at [559, 200] on icon "button" at bounding box center [560, 197] width 25 height 30
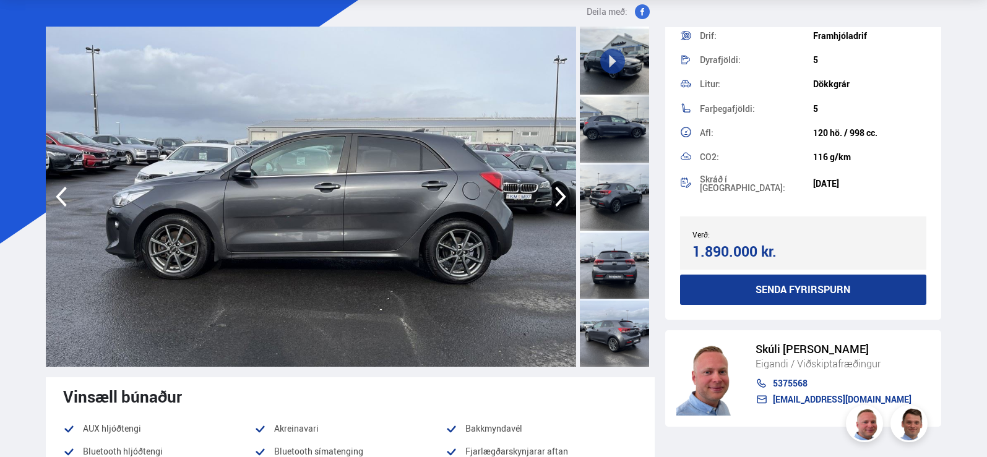
click at [559, 198] on icon "button" at bounding box center [560, 197] width 25 height 30
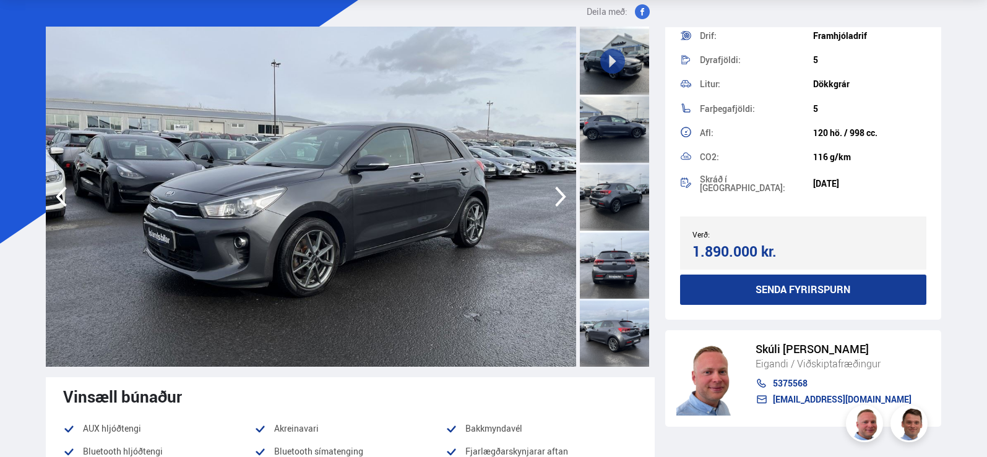
click at [559, 198] on icon "button" at bounding box center [560, 197] width 25 height 30
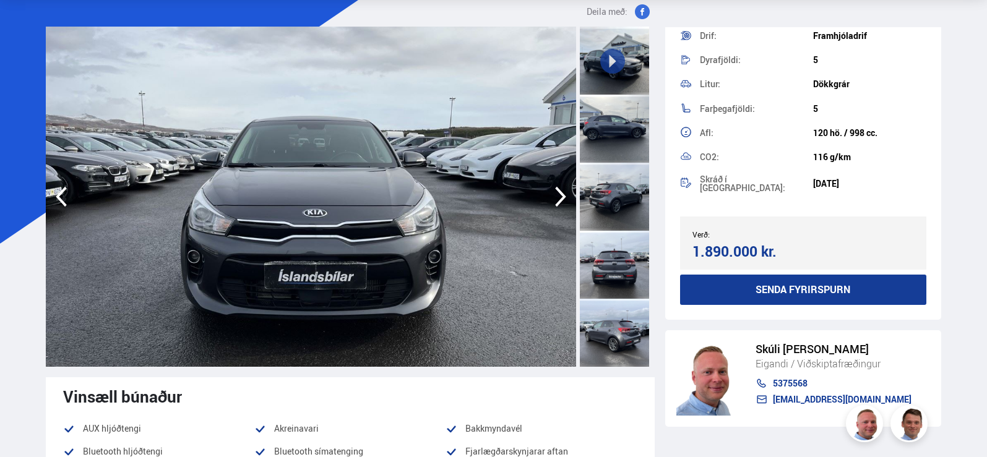
click at [559, 198] on icon "button" at bounding box center [560, 197] width 25 height 30
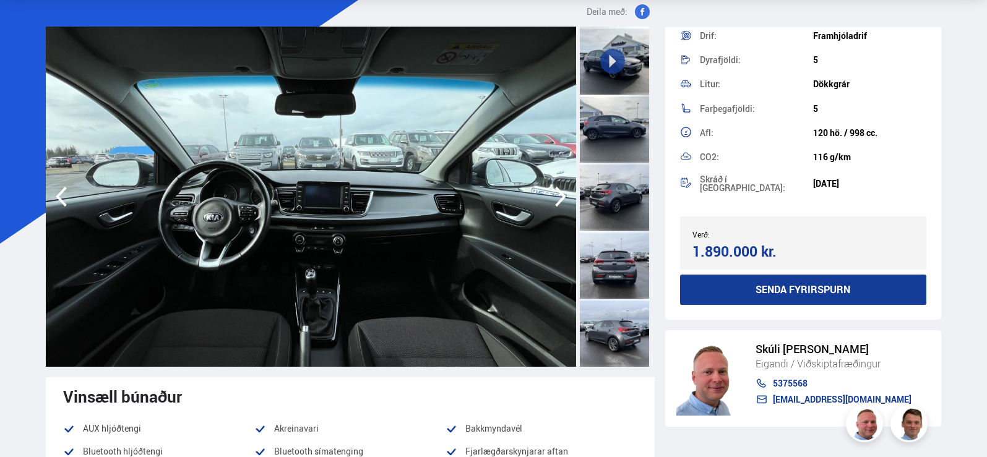
click at [559, 198] on icon "button" at bounding box center [560, 197] width 25 height 30
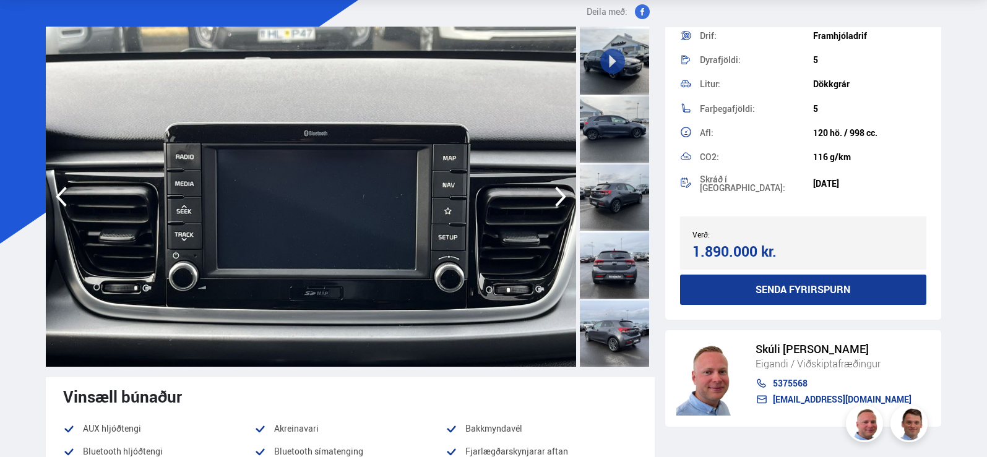
click at [559, 198] on icon "button" at bounding box center [560, 197] width 25 height 30
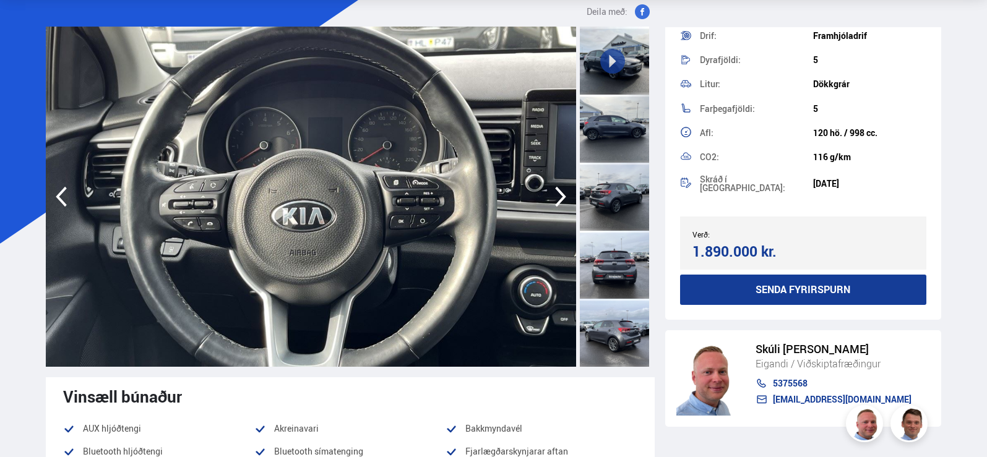
click at [559, 198] on icon "button" at bounding box center [560, 197] width 25 height 30
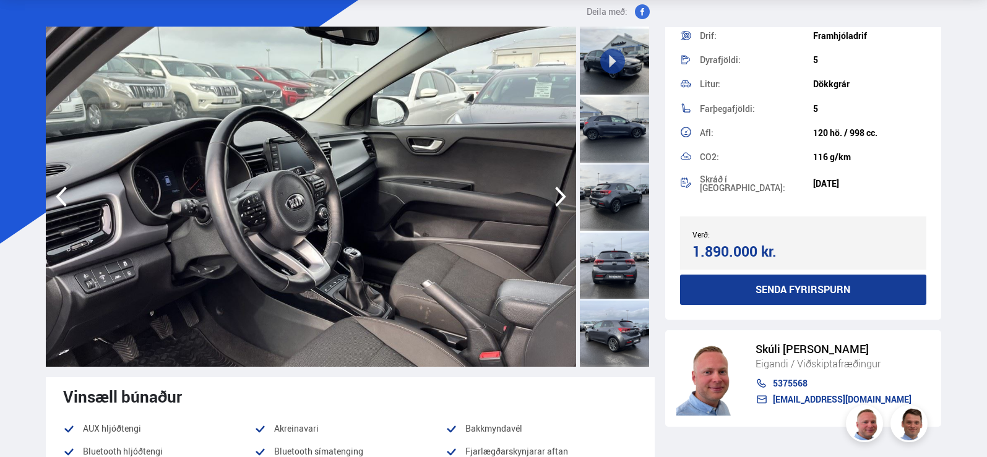
click at [559, 198] on icon "button" at bounding box center [560, 197] width 25 height 30
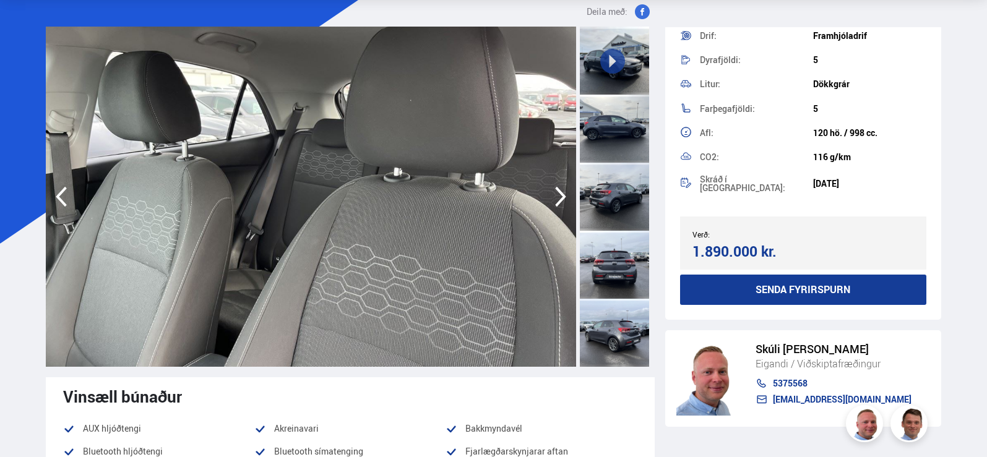
click at [559, 198] on icon "button" at bounding box center [560, 197] width 25 height 30
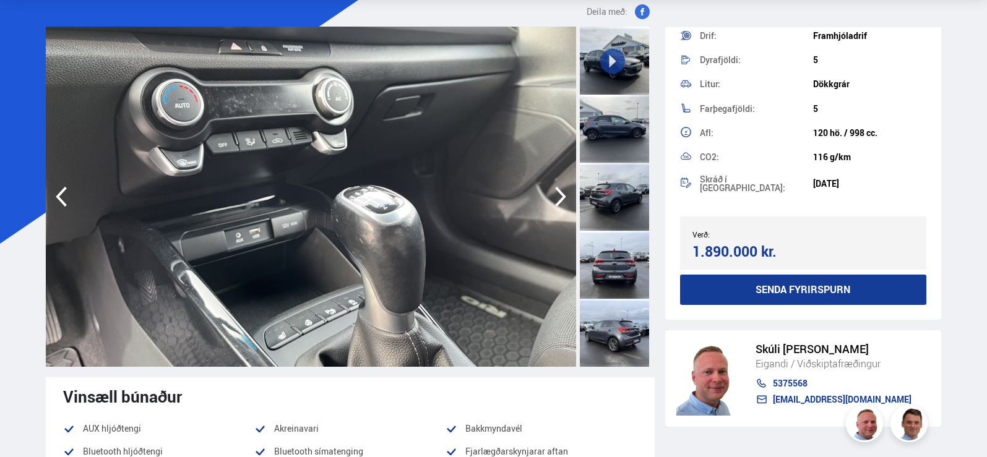
click at [559, 198] on icon "button" at bounding box center [560, 197] width 25 height 30
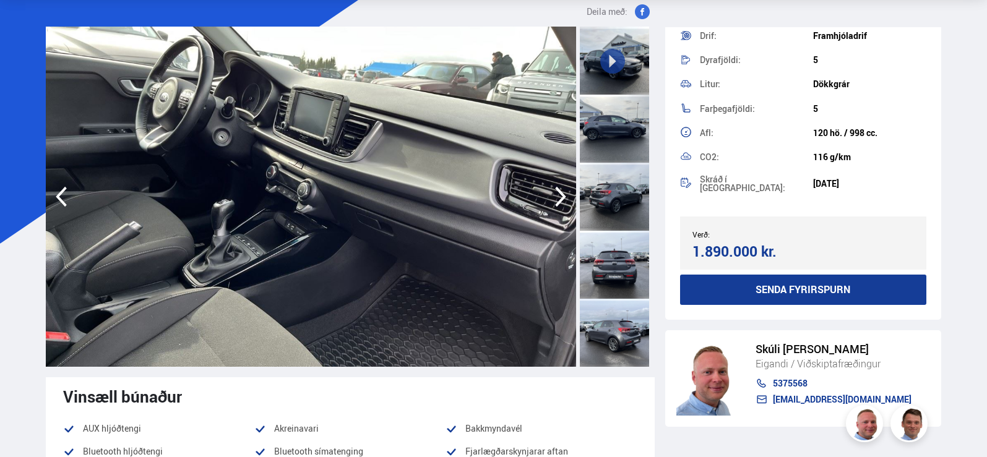
click at [559, 198] on icon "button" at bounding box center [560, 197] width 25 height 30
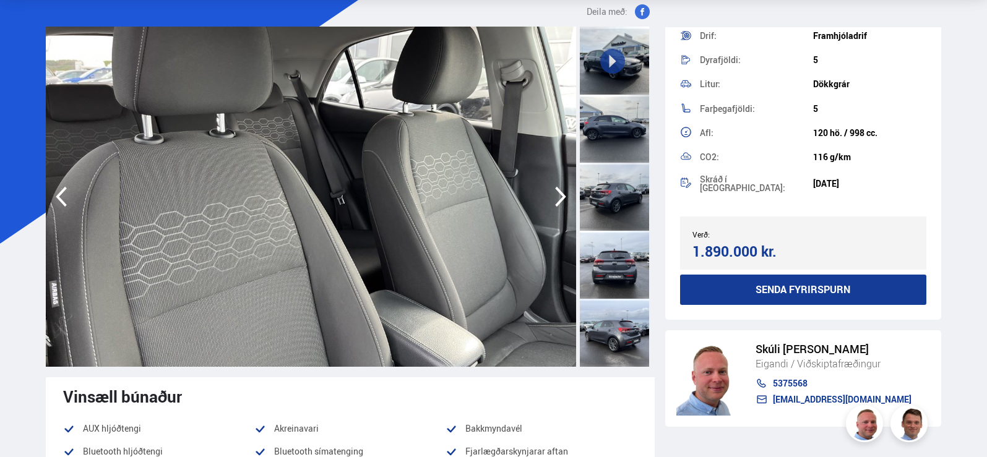
click at [559, 198] on icon "button" at bounding box center [560, 197] width 25 height 30
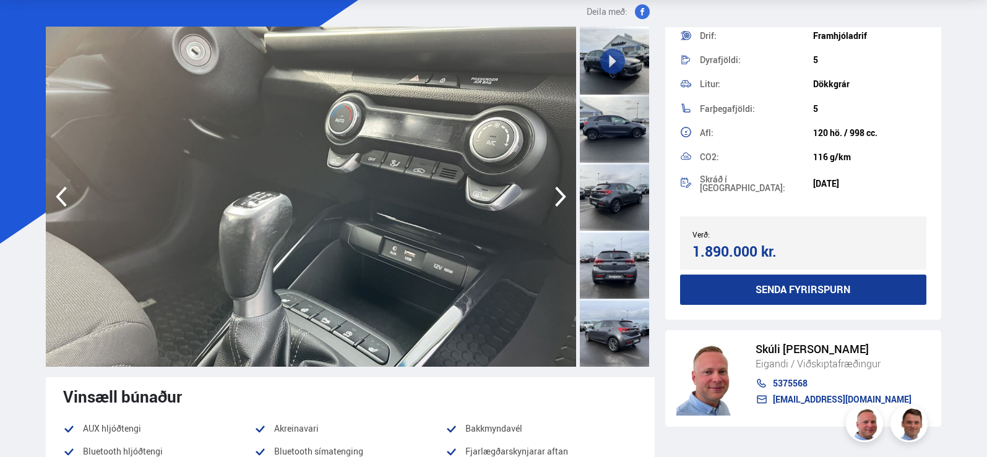
click at [559, 198] on icon "button" at bounding box center [560, 197] width 25 height 30
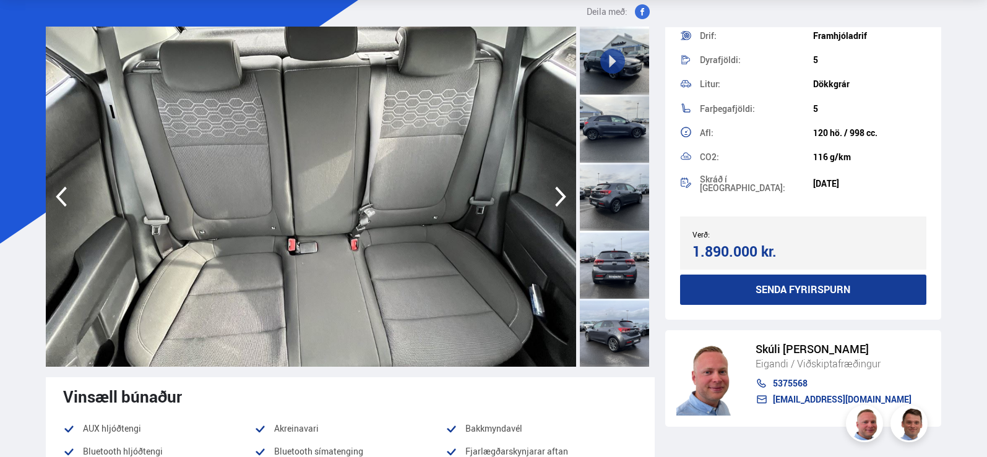
click at [559, 198] on icon "button" at bounding box center [560, 197] width 25 height 30
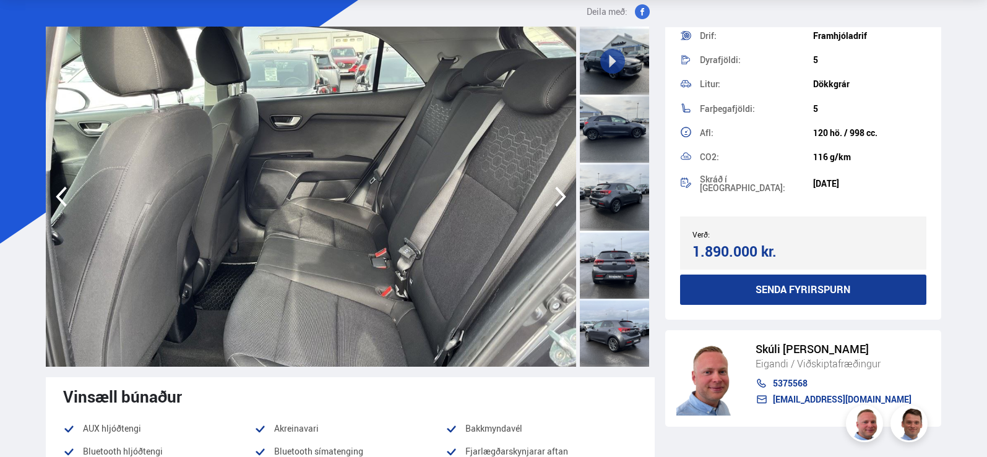
click at [559, 198] on icon "button" at bounding box center [560, 197] width 25 height 30
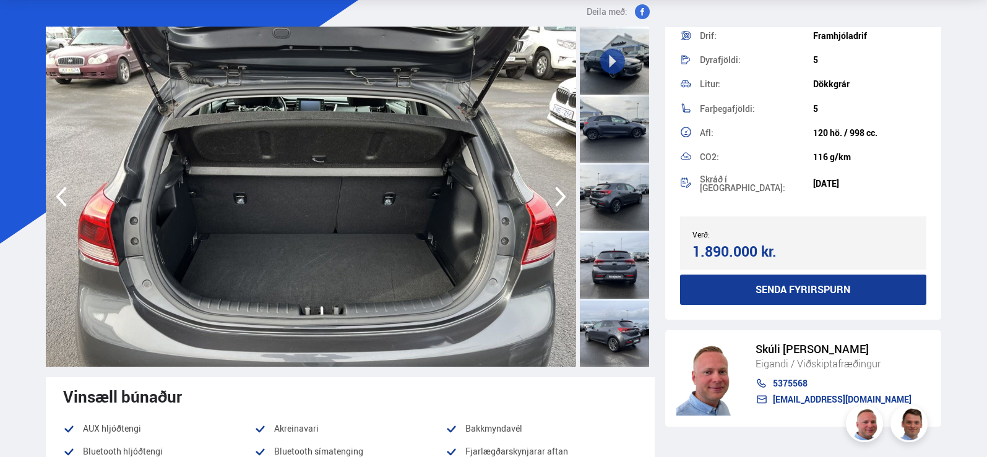
click at [559, 198] on icon "button" at bounding box center [560, 197] width 25 height 30
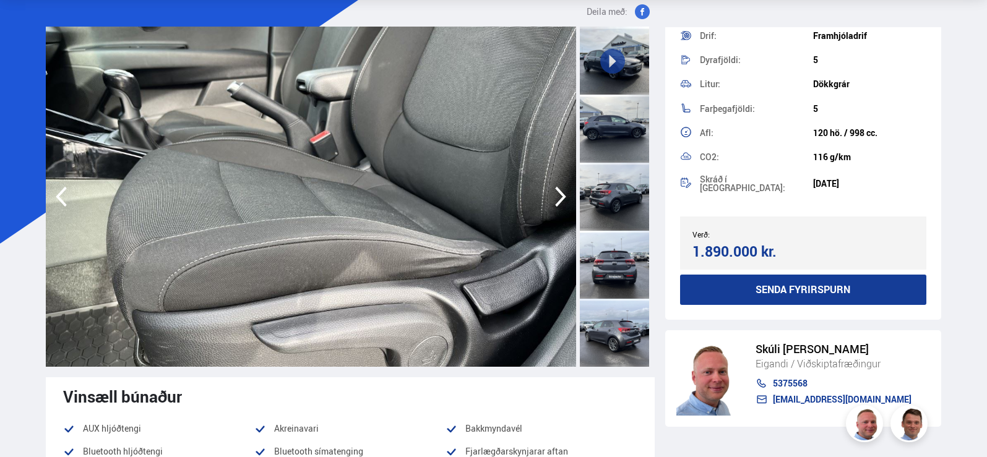
click at [559, 198] on icon "button" at bounding box center [560, 197] width 25 height 30
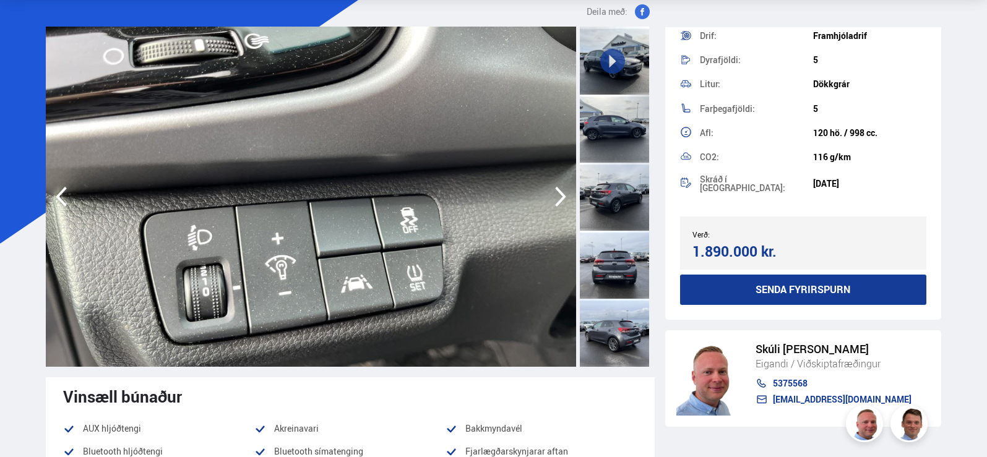
click at [559, 198] on icon "button" at bounding box center [560, 197] width 25 height 30
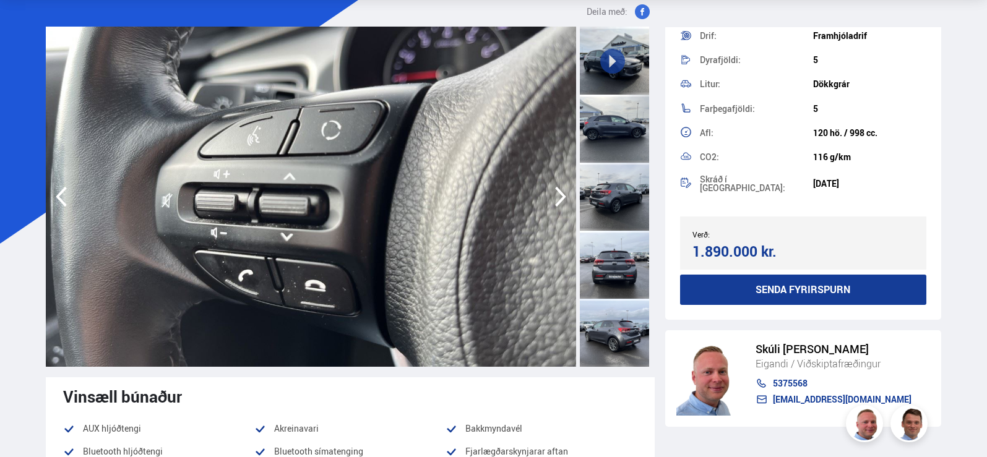
click at [559, 198] on icon "button" at bounding box center [560, 197] width 25 height 30
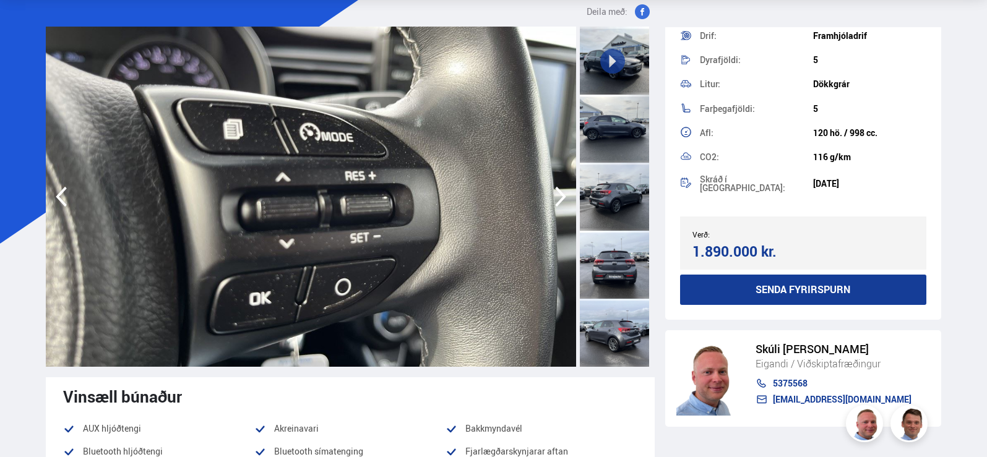
click at [559, 198] on icon "button" at bounding box center [560, 197] width 25 height 30
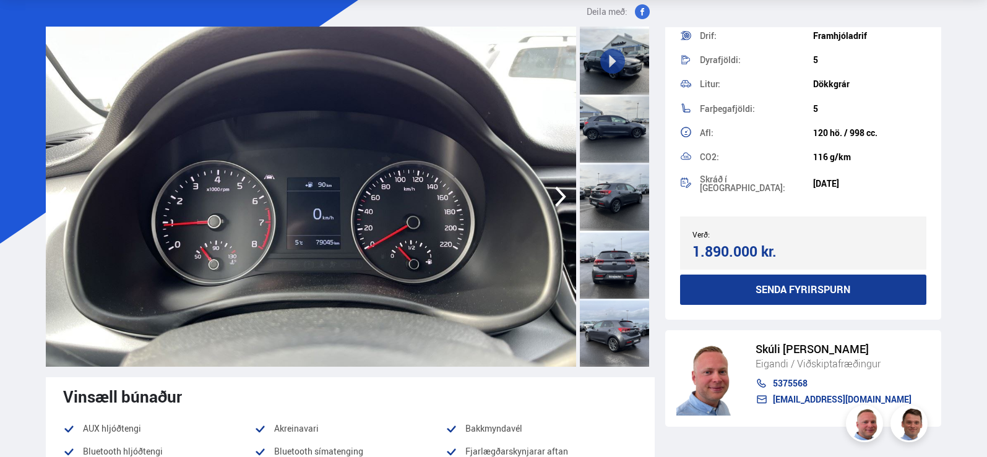
click at [559, 198] on icon "button" at bounding box center [560, 197] width 25 height 30
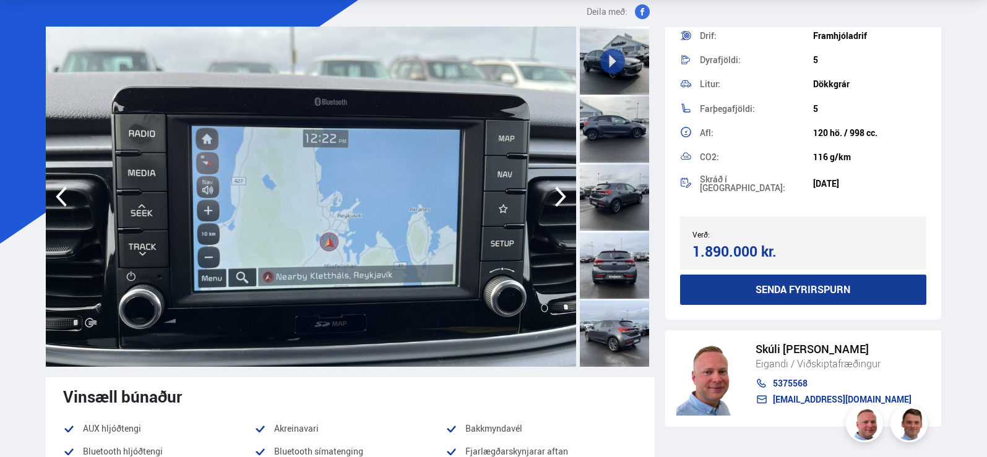
click at [68, 196] on icon "button" at bounding box center [61, 197] width 25 height 30
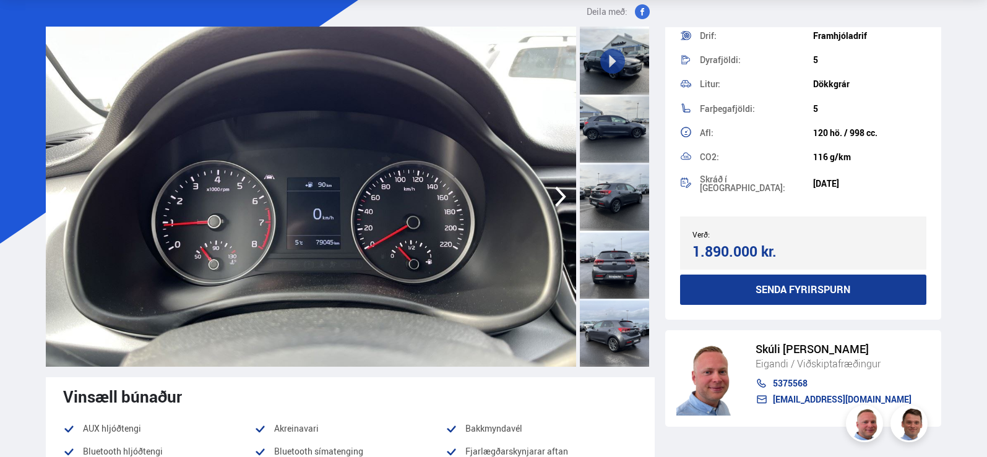
click at [810, 282] on button "Senda fyrirspurn" at bounding box center [803, 290] width 247 height 30
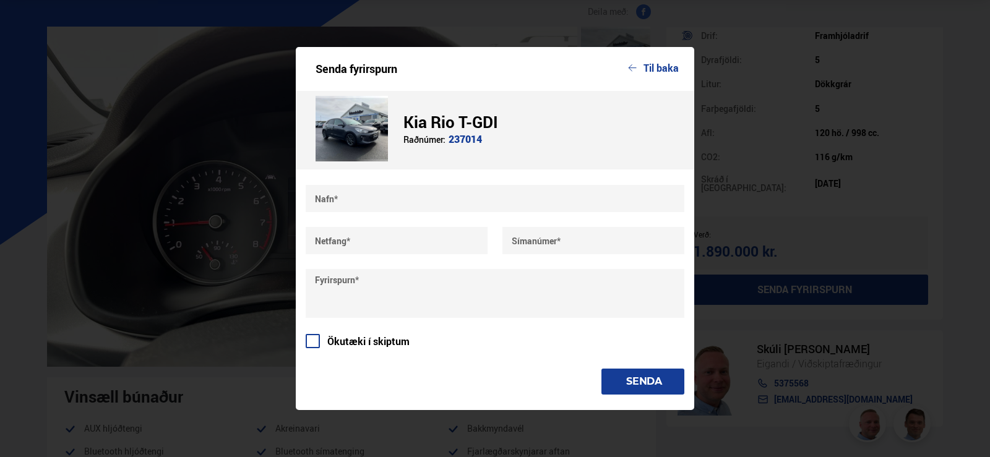
click at [415, 200] on input "text" at bounding box center [495, 198] width 379 height 27
type input "**********"
click at [395, 232] on input "text" at bounding box center [397, 240] width 182 height 27
type input "**********"
click at [574, 247] on input "text" at bounding box center [593, 240] width 182 height 27
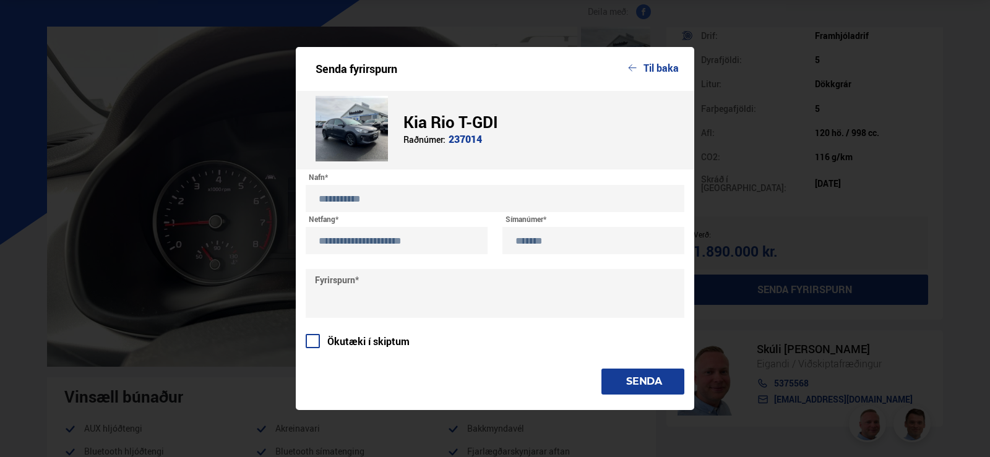
type input "*******"
click at [434, 288] on textarea at bounding box center [495, 293] width 379 height 49
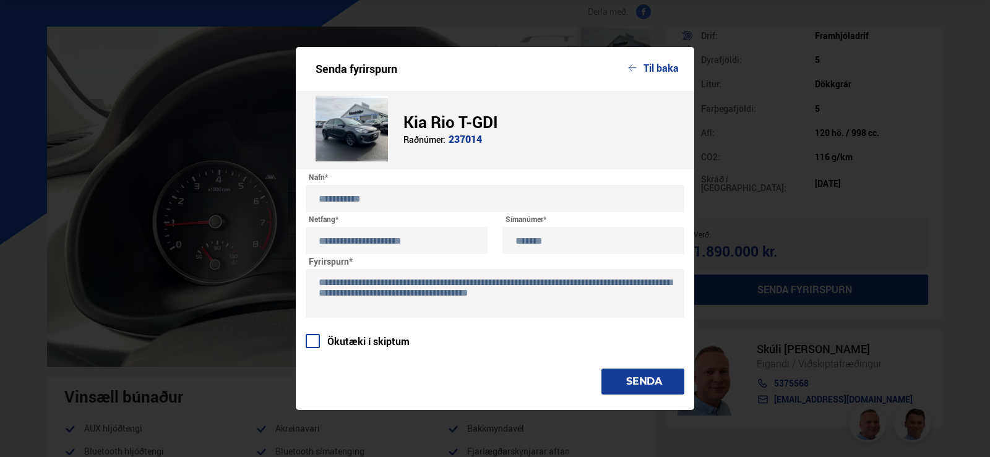
type textarea "**********"
click at [628, 374] on button "SENDA" at bounding box center [642, 382] width 83 height 26
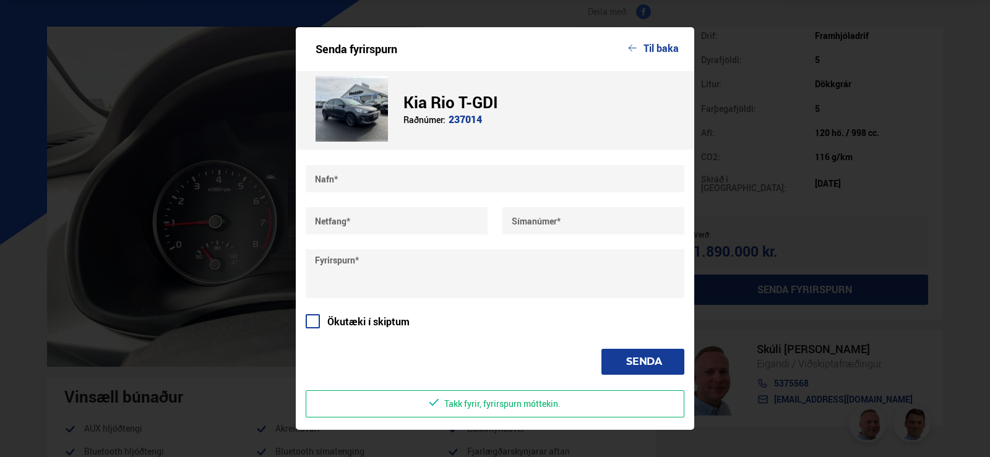
click at [634, 51] on icon "button" at bounding box center [632, 48] width 9 height 7
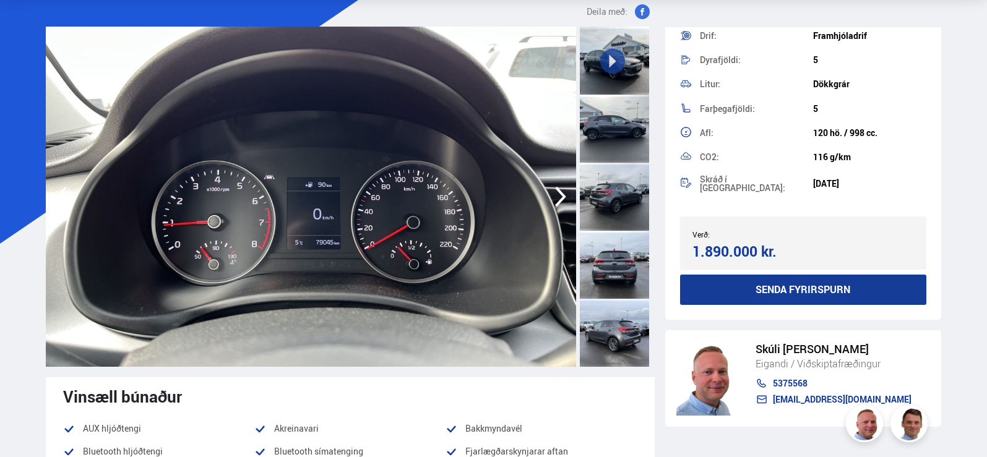
click at [634, 139] on div at bounding box center [614, 129] width 69 height 68
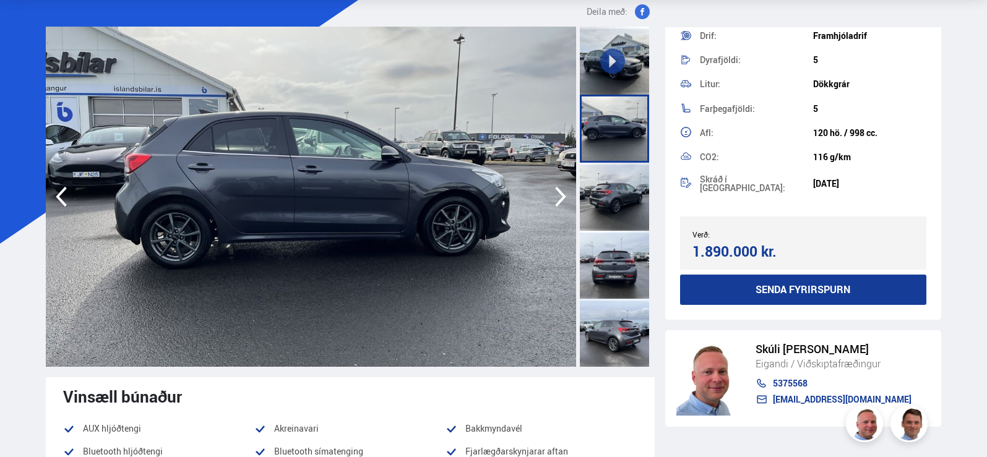
click at [624, 205] on div at bounding box center [614, 197] width 69 height 68
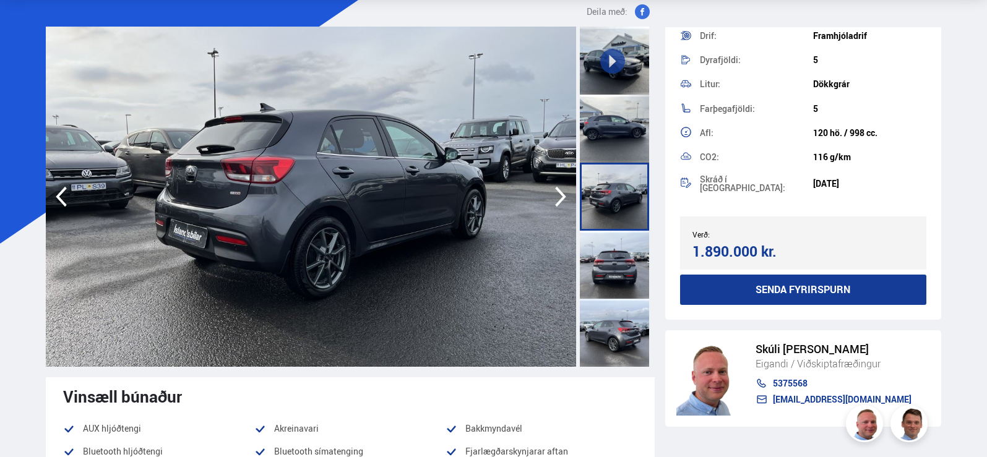
click at [614, 254] on div at bounding box center [614, 265] width 69 height 68
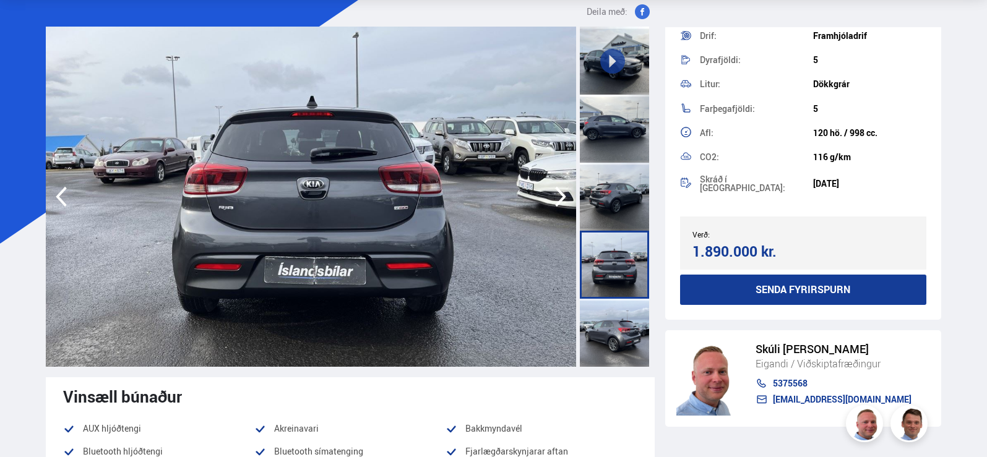
click at [611, 329] on div at bounding box center [614, 333] width 69 height 68
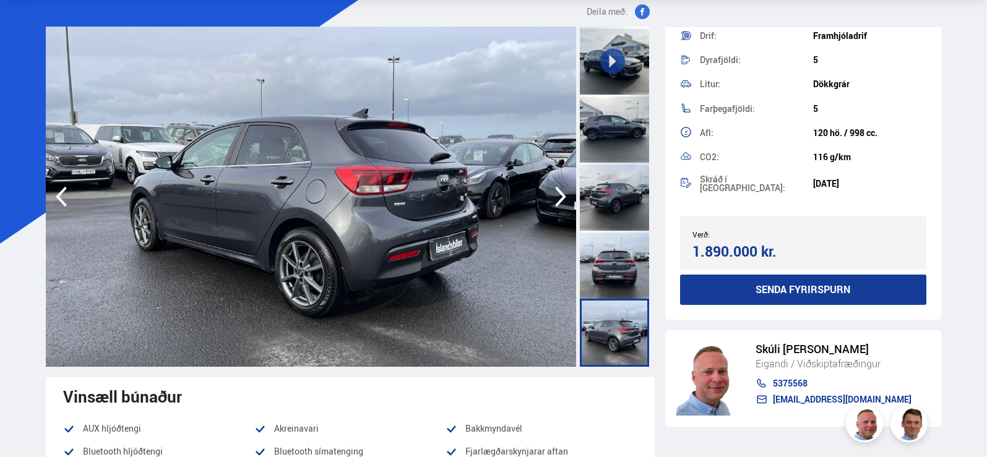
click at [597, 74] on div at bounding box center [614, 61] width 69 height 68
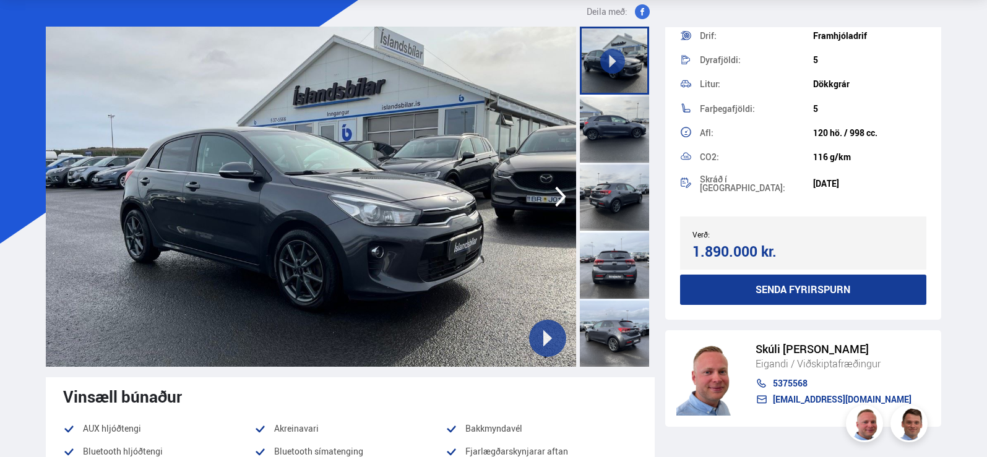
scroll to position [0, 0]
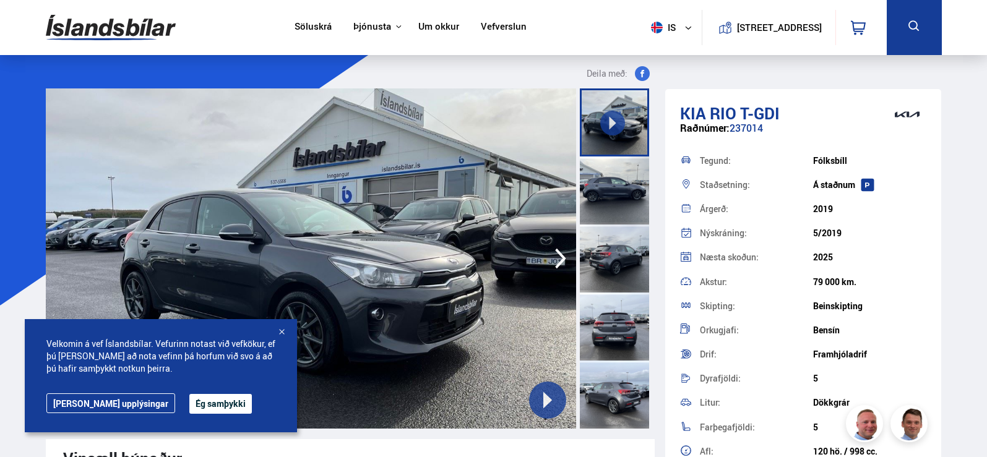
click at [630, 190] on div at bounding box center [614, 191] width 69 height 68
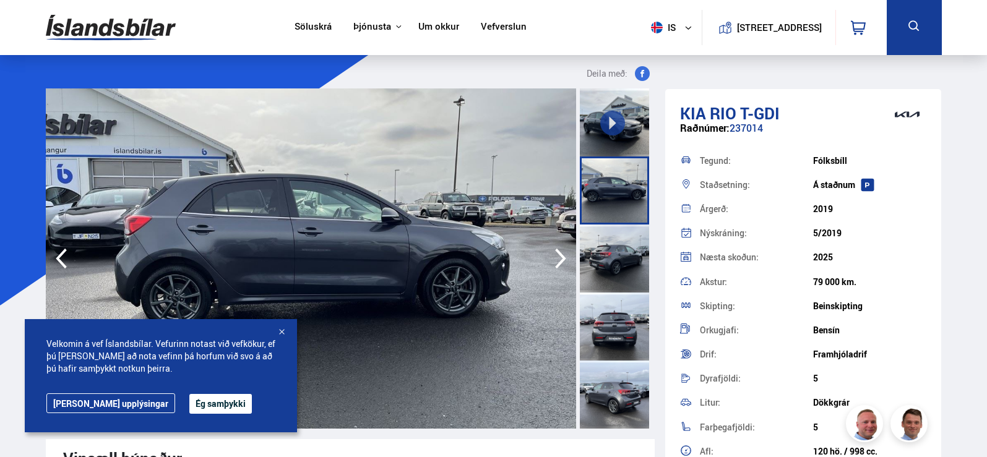
click at [602, 252] on div at bounding box center [614, 259] width 69 height 68
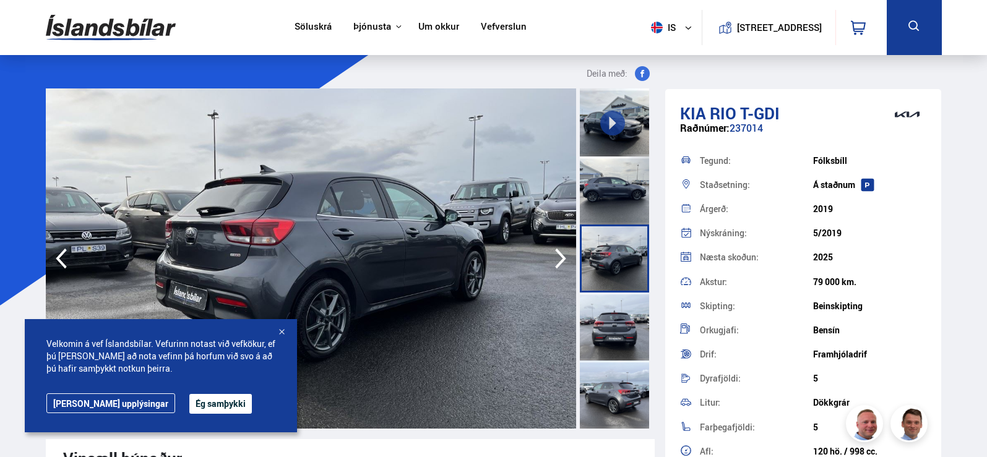
click at [616, 324] on div at bounding box center [614, 327] width 69 height 68
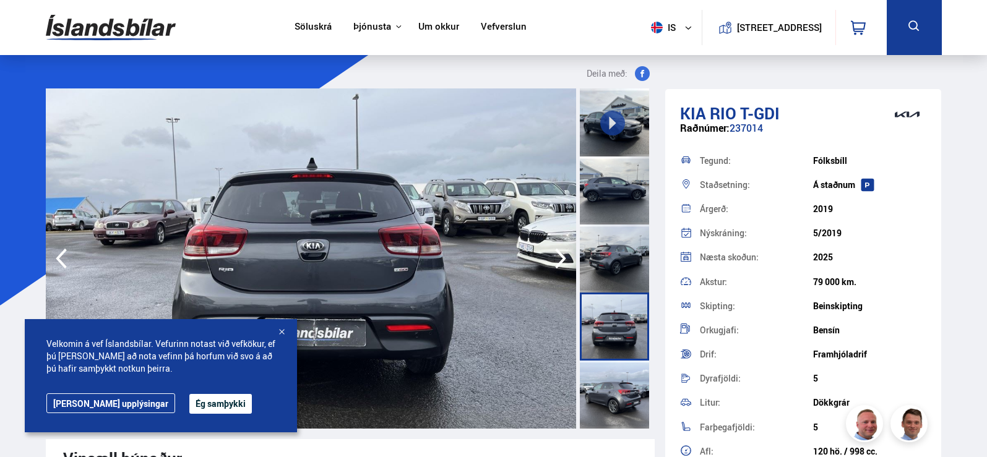
click at [617, 374] on div at bounding box center [614, 395] width 69 height 68
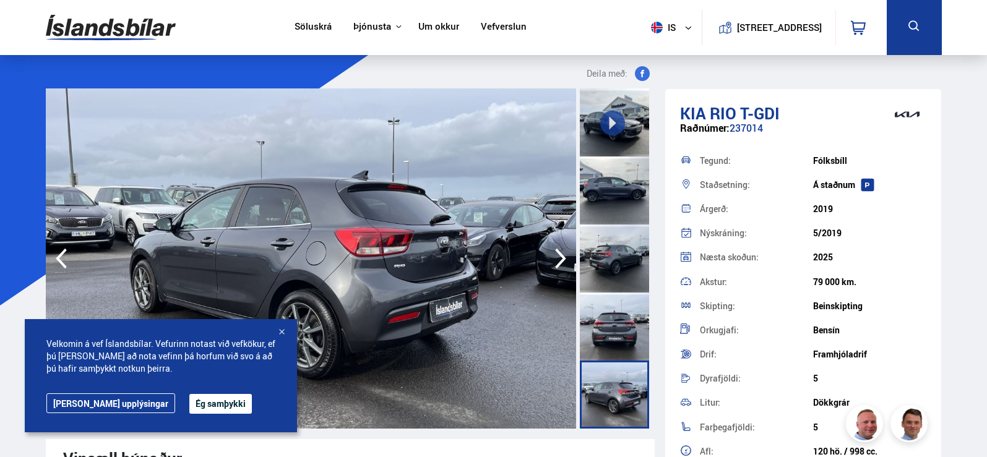
click at [611, 155] on div at bounding box center [614, 122] width 69 height 68
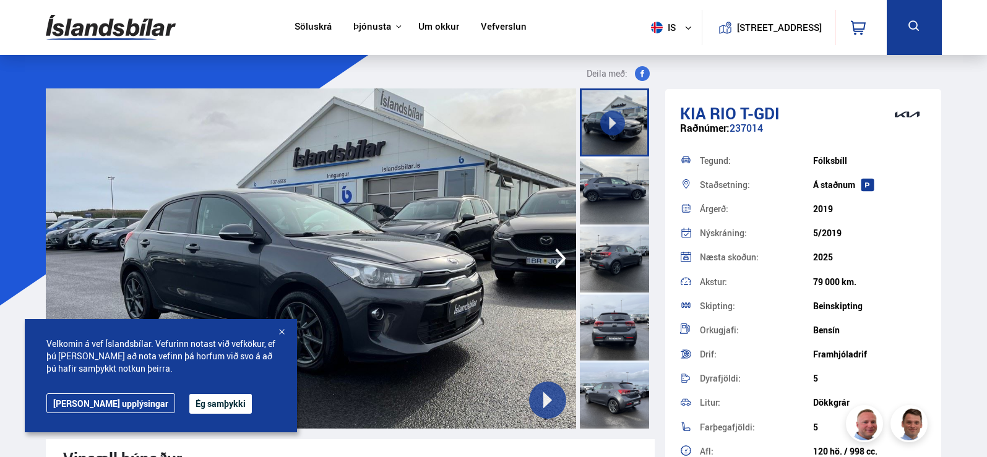
click at [615, 118] on icon at bounding box center [613, 123] width 14 height 14
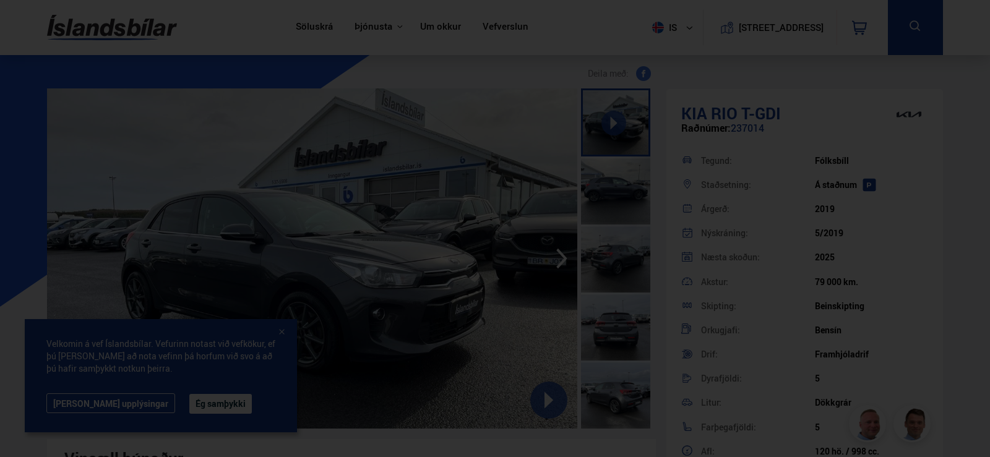
click at [761, 79] on div at bounding box center [495, 228] width 990 height 457
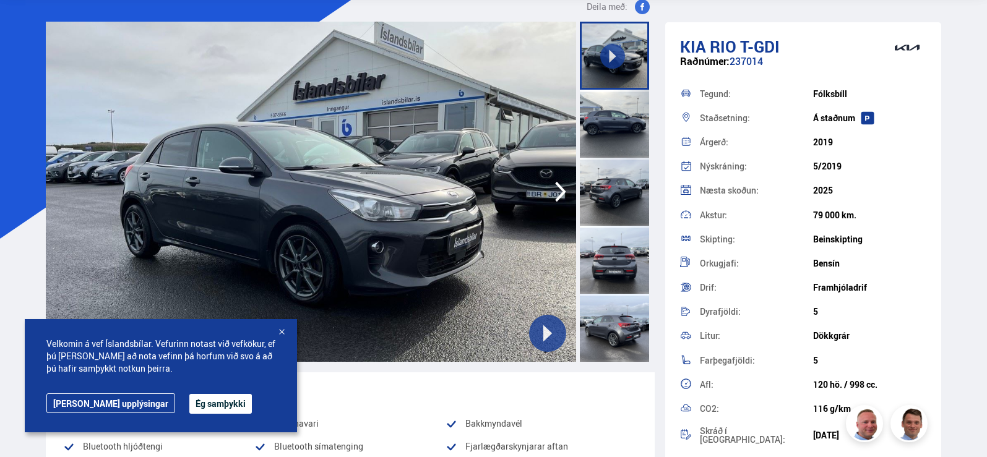
scroll to position [62, 0]
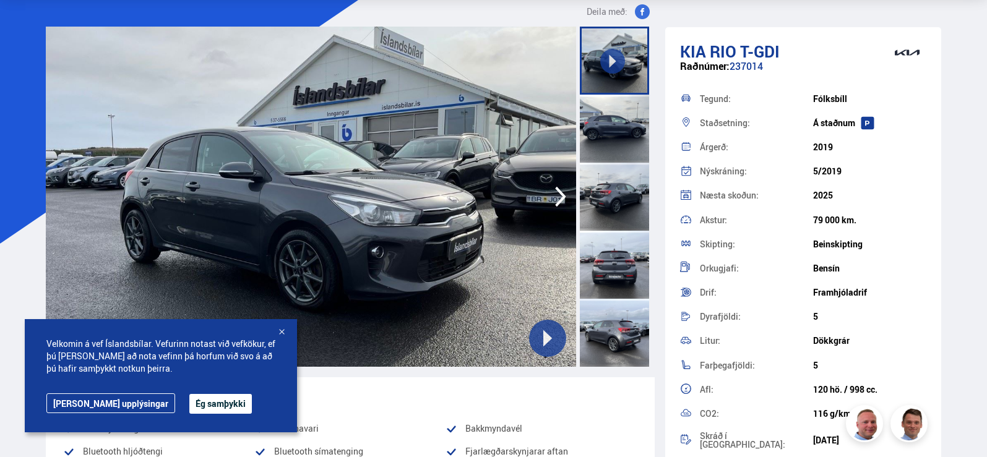
click at [603, 194] on div at bounding box center [614, 197] width 69 height 68
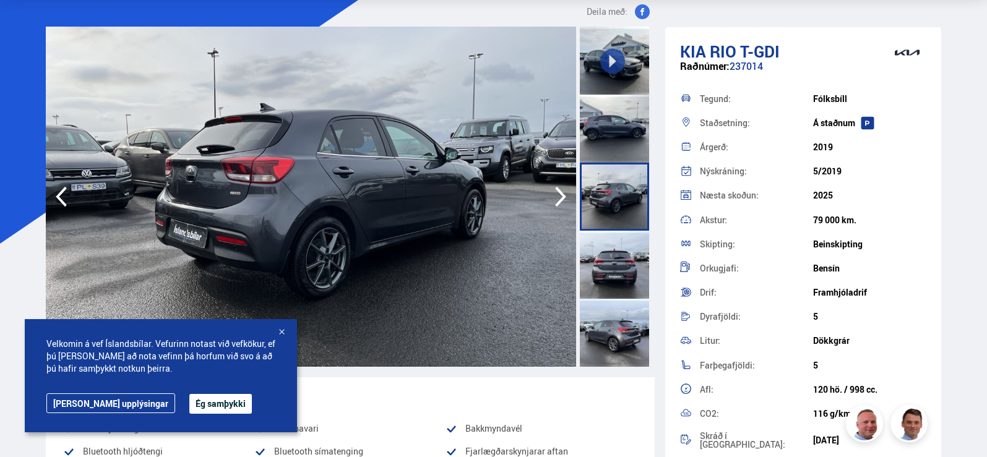
click at [556, 187] on icon "button" at bounding box center [560, 197] width 25 height 30
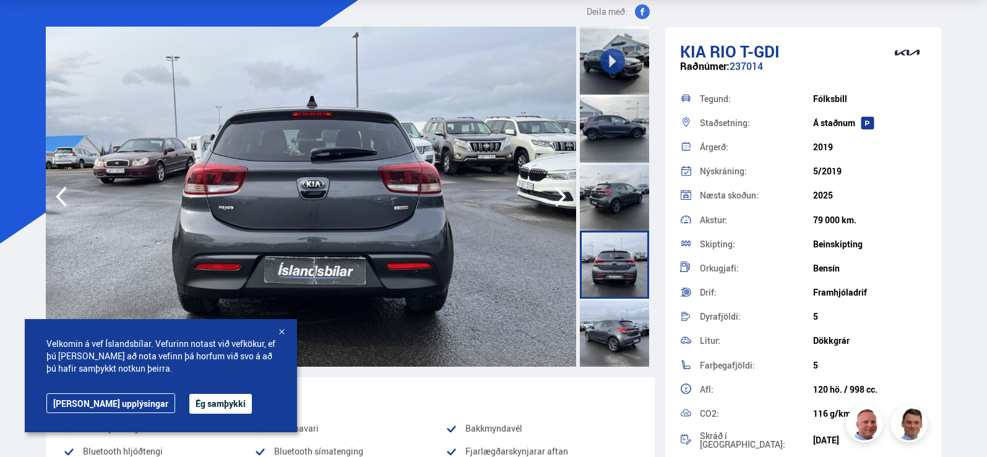
click at [556, 187] on icon "button" at bounding box center [560, 197] width 25 height 30
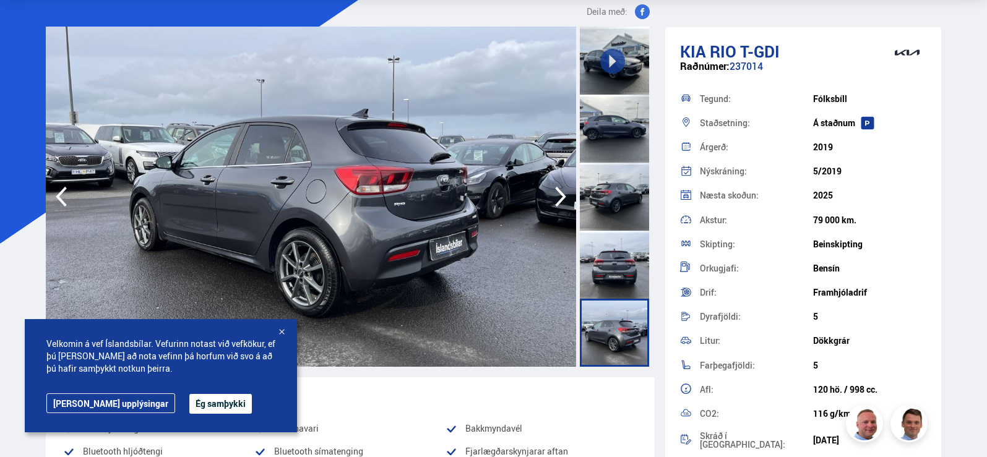
click at [556, 187] on icon "button" at bounding box center [560, 197] width 25 height 30
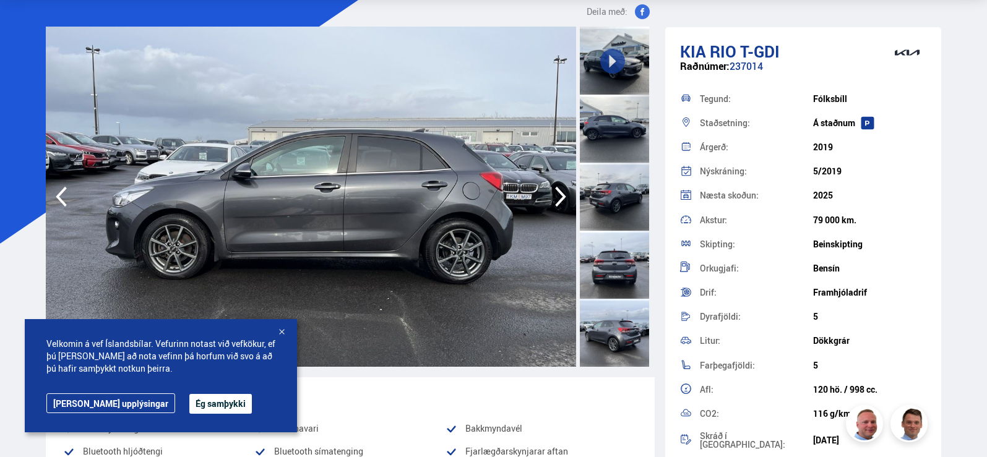
click at [556, 187] on icon "button" at bounding box center [560, 197] width 25 height 30
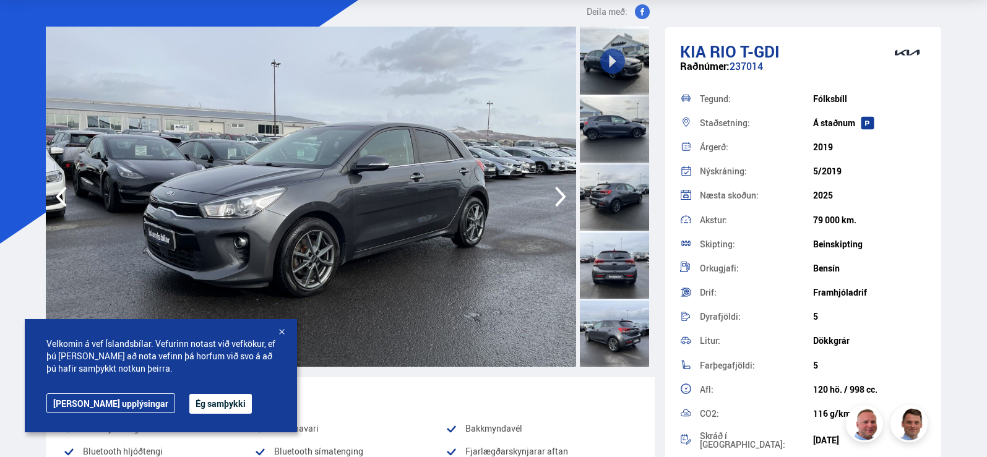
click at [556, 187] on icon "button" at bounding box center [560, 197] width 25 height 30
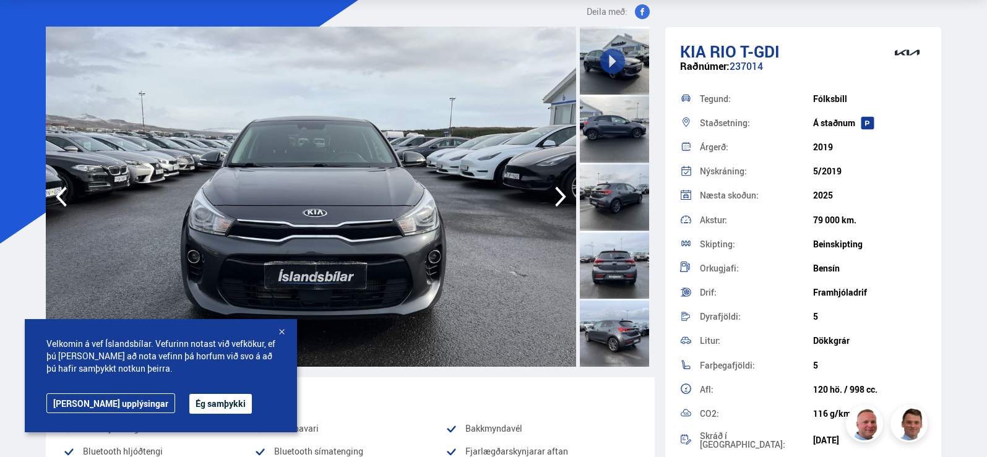
click at [556, 187] on icon "button" at bounding box center [560, 197] width 25 height 30
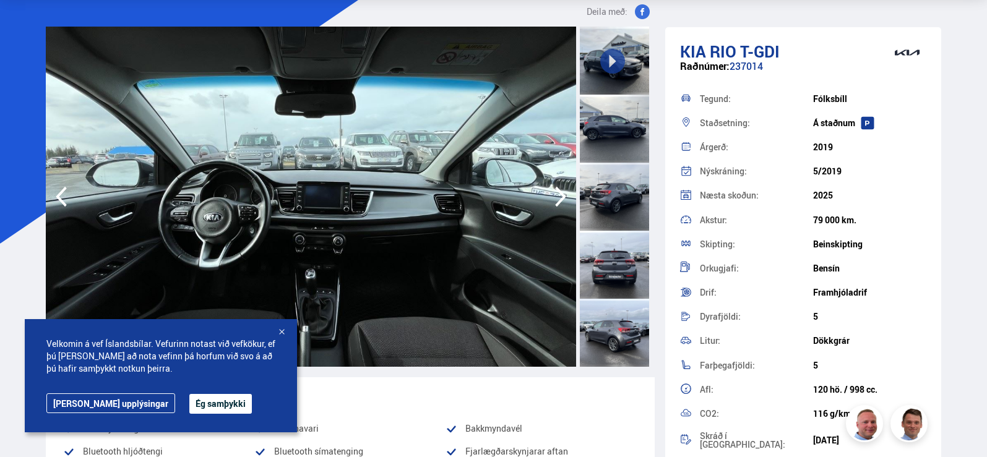
click at [557, 187] on icon "button" at bounding box center [560, 197] width 25 height 30
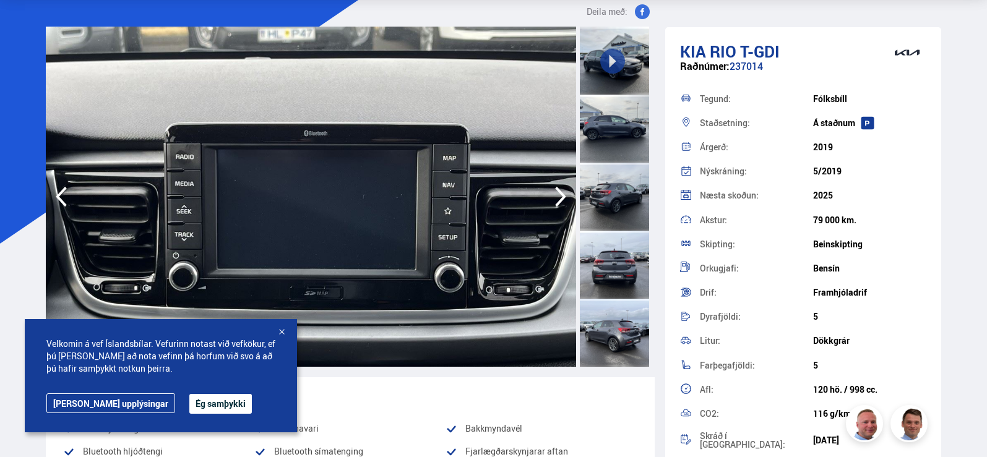
click at [557, 187] on icon "button" at bounding box center [560, 197] width 25 height 30
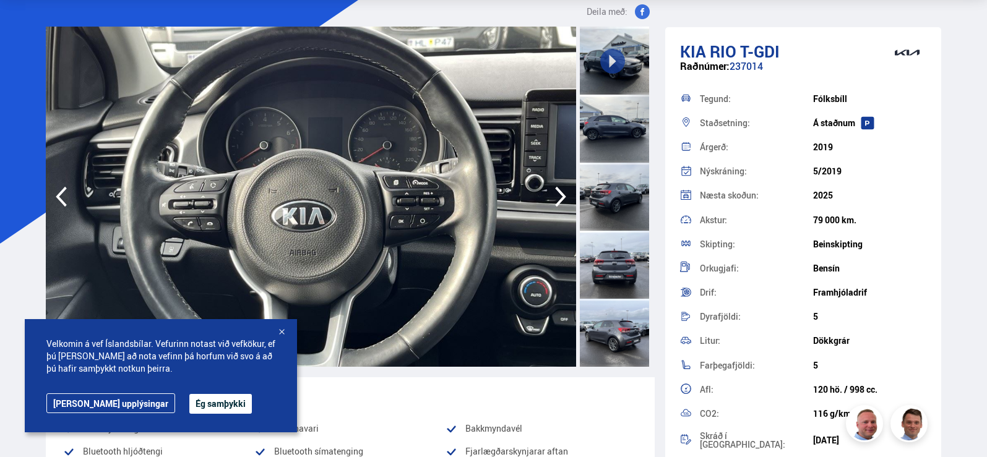
click at [557, 187] on icon "button" at bounding box center [560, 197] width 25 height 30
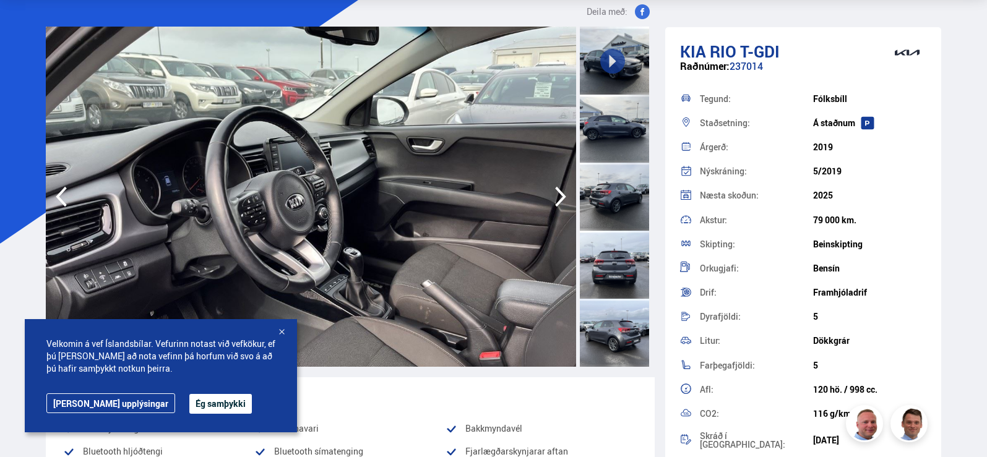
click at [557, 187] on icon "button" at bounding box center [560, 197] width 25 height 30
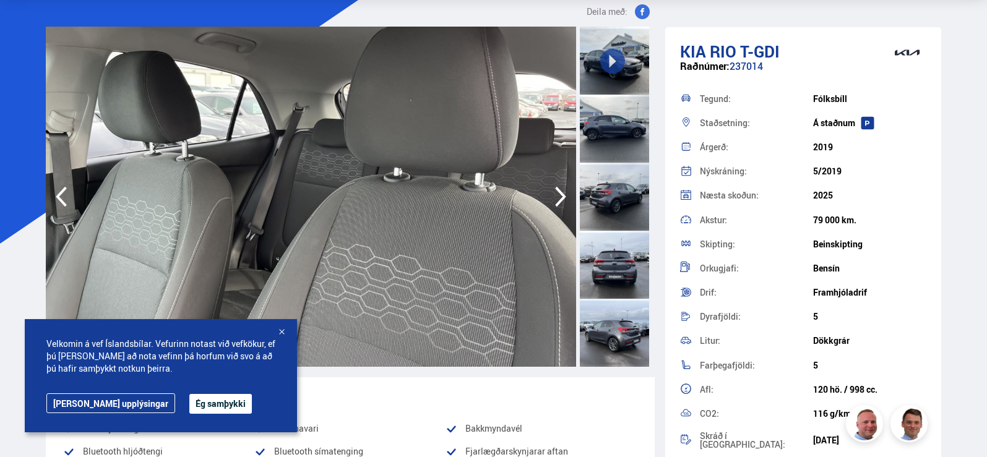
click at [557, 187] on icon "button" at bounding box center [560, 197] width 25 height 30
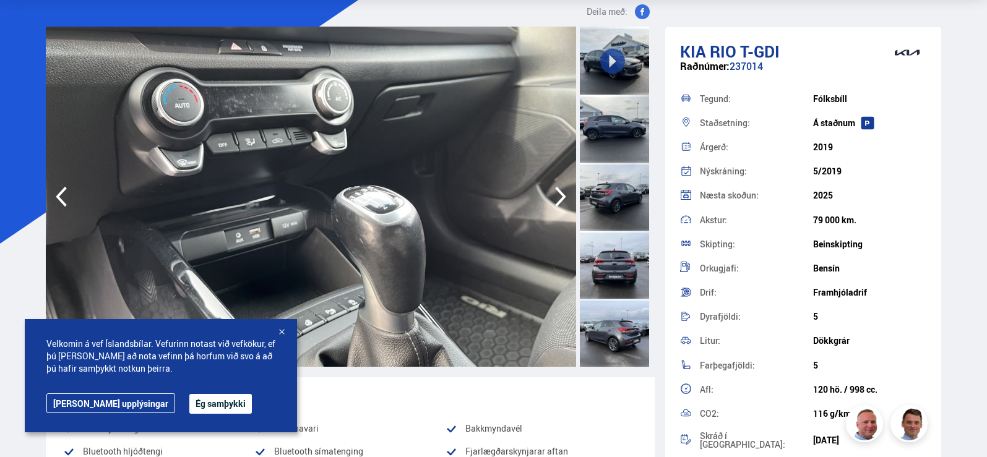
click at [557, 187] on icon "button" at bounding box center [560, 197] width 25 height 30
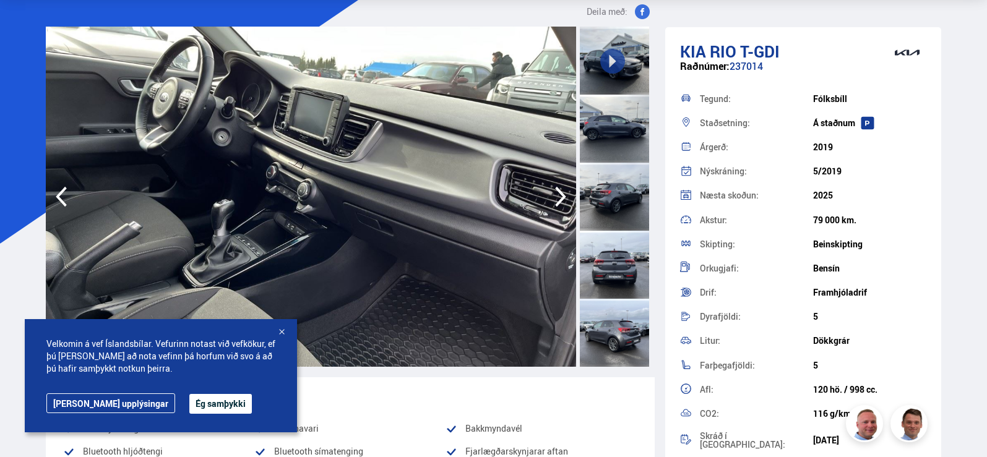
click at [557, 187] on icon "button" at bounding box center [560, 197] width 25 height 30
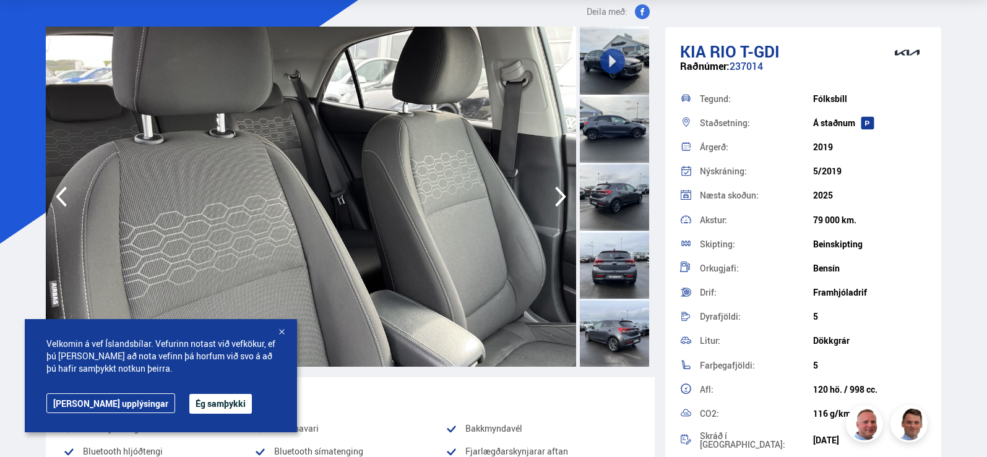
click at [557, 187] on icon "button" at bounding box center [560, 197] width 25 height 30
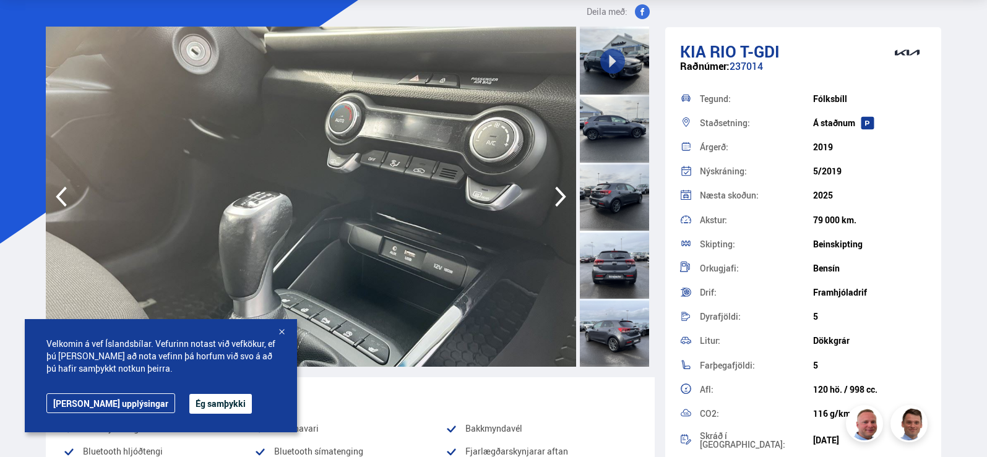
click at [557, 187] on icon "button" at bounding box center [560, 197] width 25 height 30
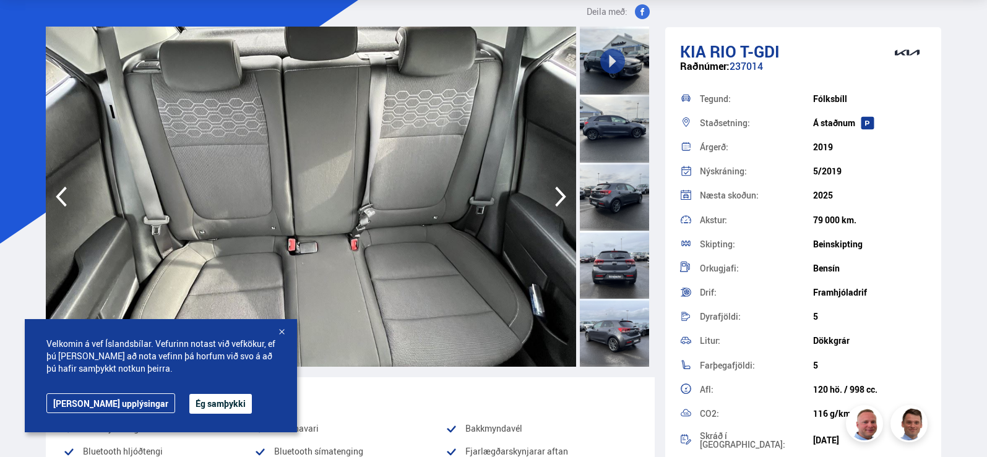
click at [557, 187] on icon "button" at bounding box center [560, 197] width 25 height 30
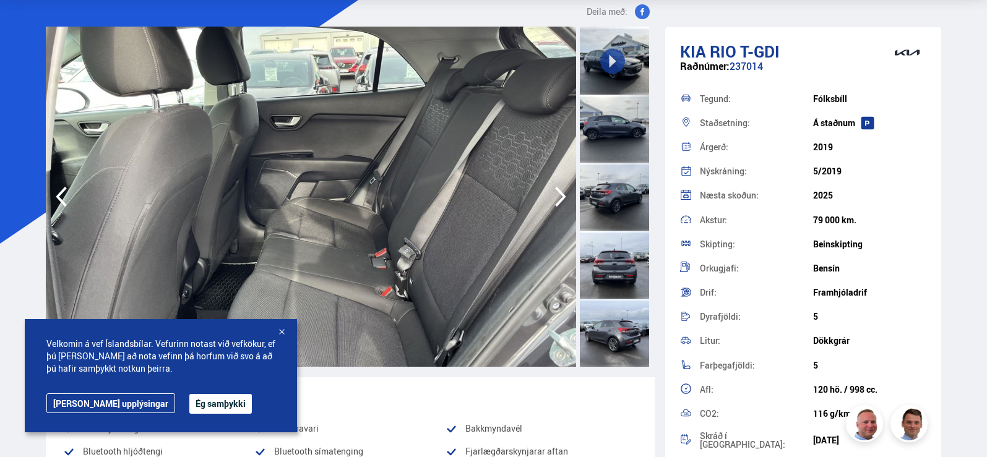
click at [557, 187] on icon "button" at bounding box center [560, 197] width 25 height 30
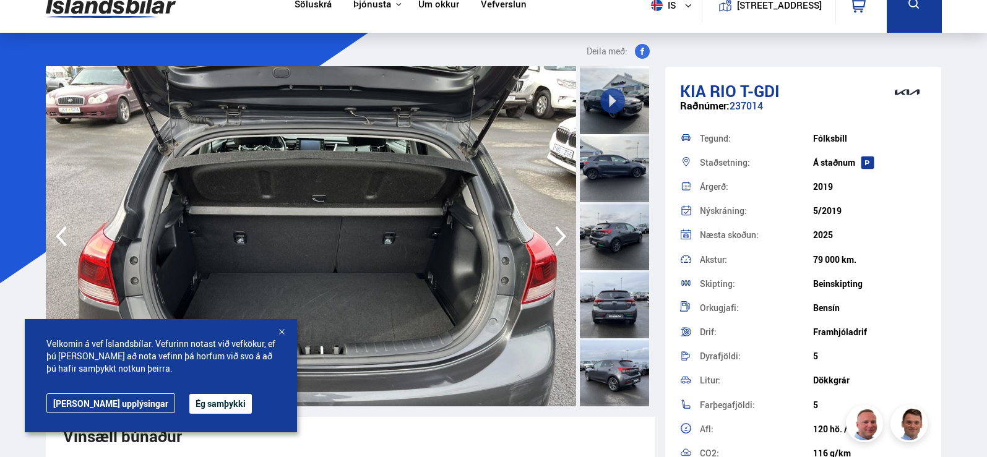
scroll to position [0, 0]
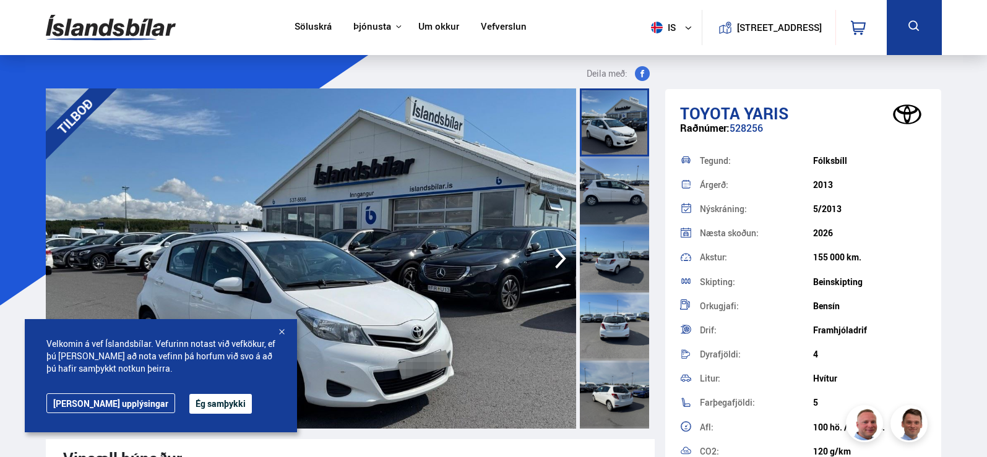
click at [478, 186] on img at bounding box center [311, 258] width 530 height 340
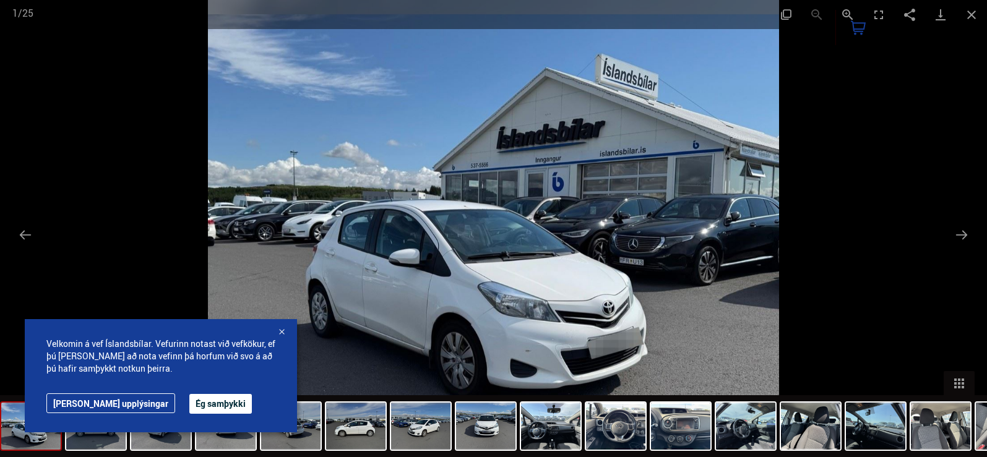
click at [280, 336] on div at bounding box center [281, 333] width 12 height 12
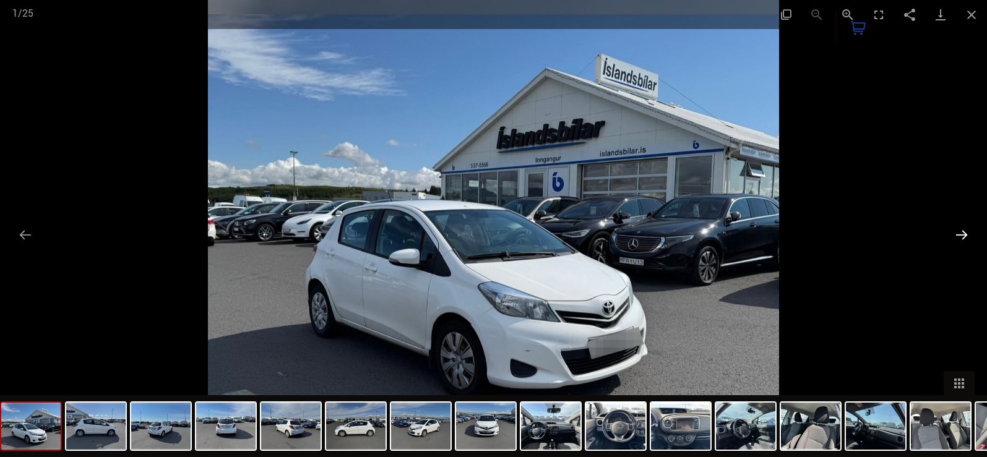
click at [961, 230] on button "Next slide" at bounding box center [961, 235] width 26 height 24
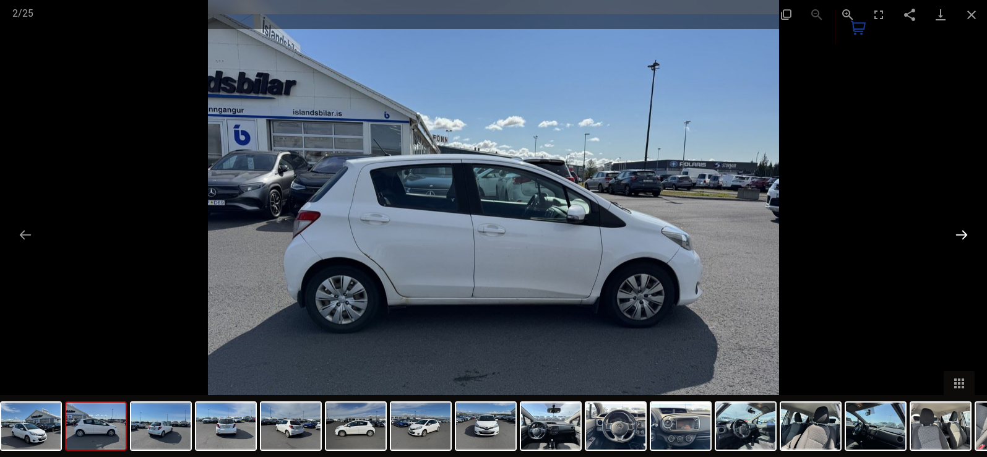
click at [961, 230] on button "Next slide" at bounding box center [961, 235] width 26 height 24
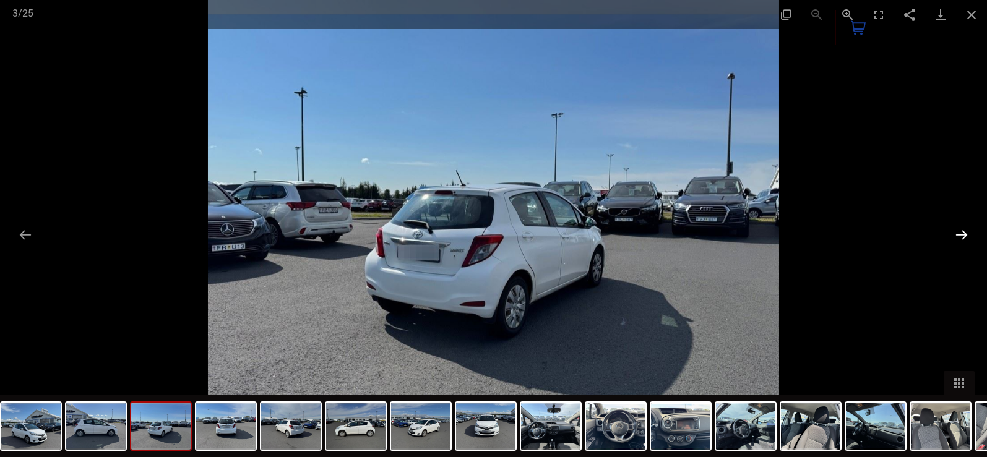
click at [961, 230] on button "Next slide" at bounding box center [961, 235] width 26 height 24
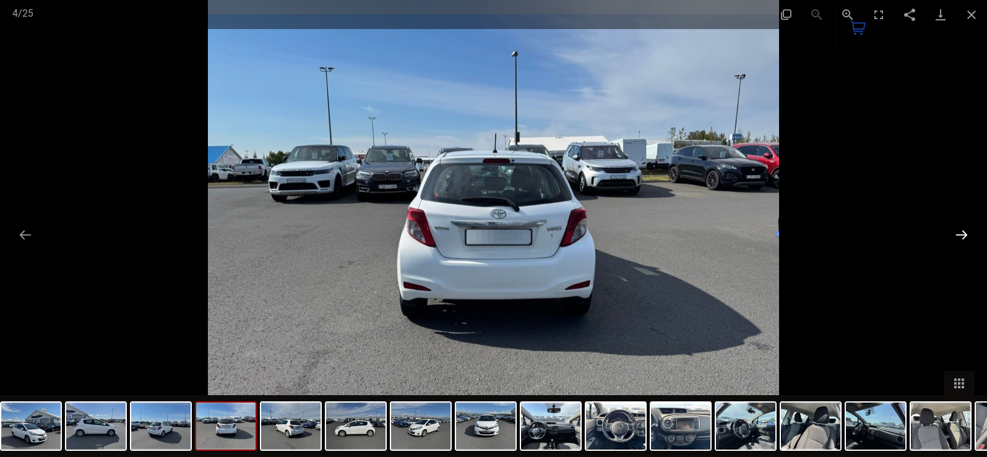
click at [961, 230] on button "Next slide" at bounding box center [961, 235] width 26 height 24
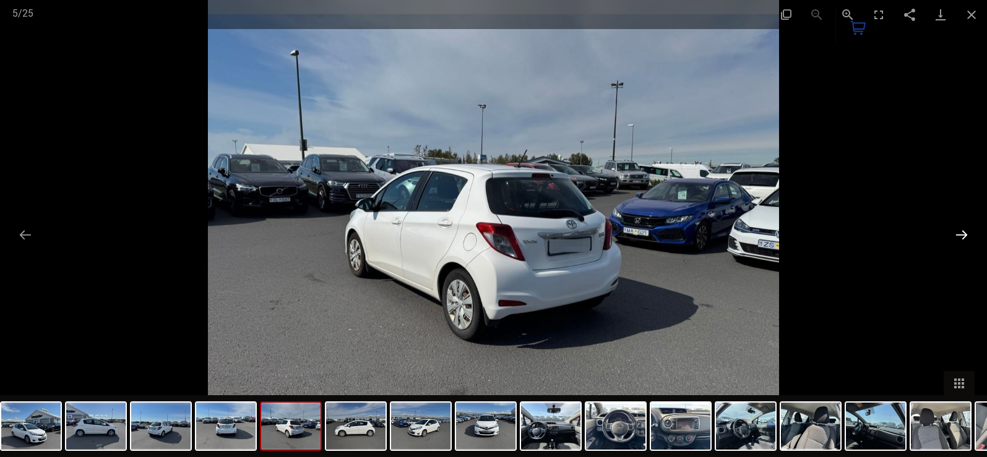
click at [961, 230] on button "Next slide" at bounding box center [961, 235] width 26 height 24
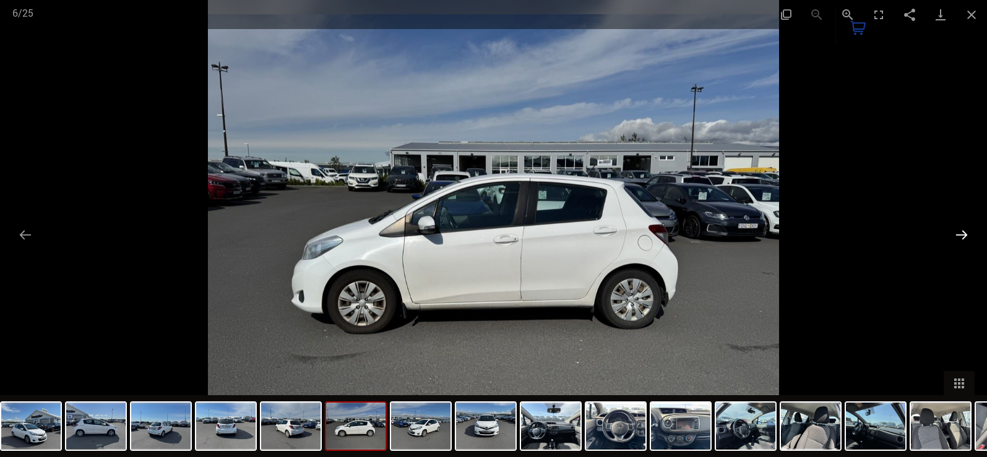
click at [964, 228] on button "Next slide" at bounding box center [961, 235] width 26 height 24
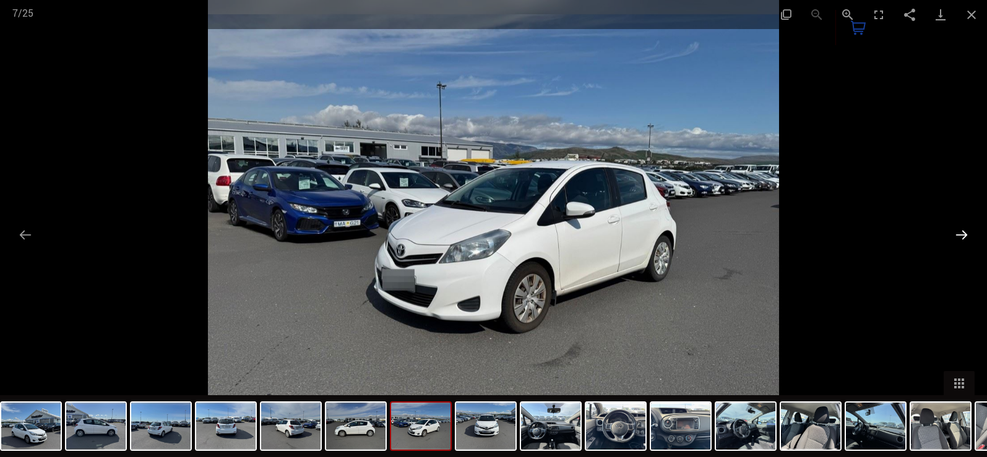
click at [964, 228] on button "Next slide" at bounding box center [961, 235] width 26 height 24
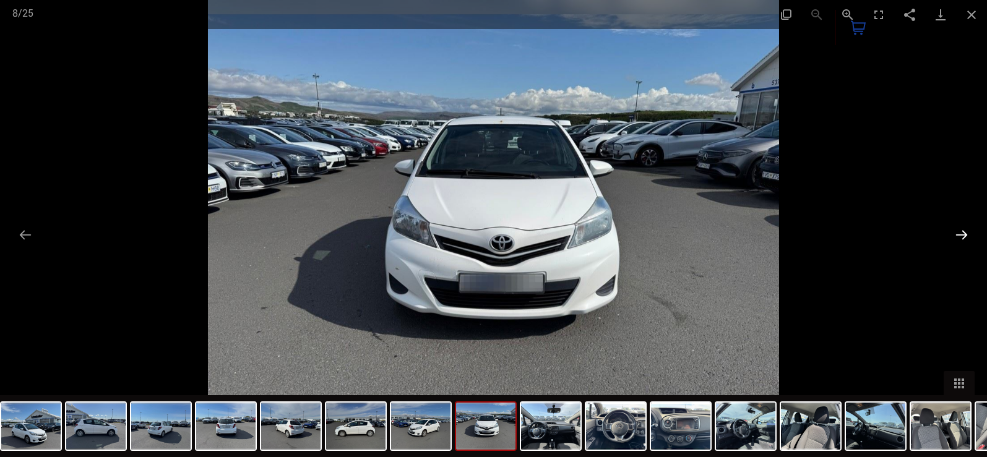
click at [964, 228] on button "Next slide" at bounding box center [961, 235] width 26 height 24
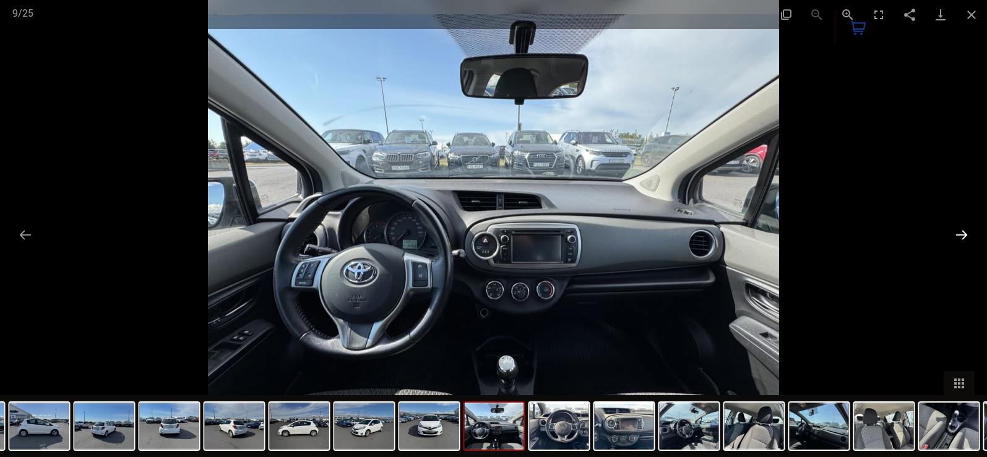
click at [964, 228] on button "Next slide" at bounding box center [961, 235] width 26 height 24
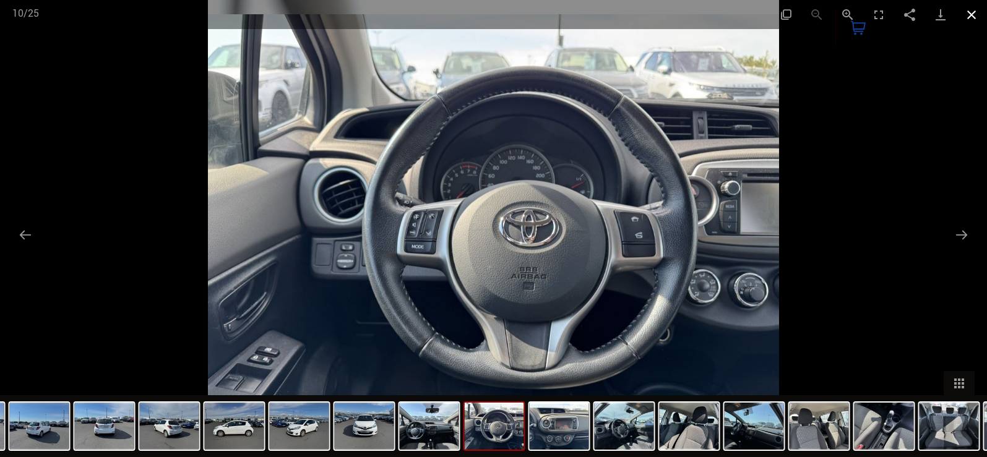
click at [965, 12] on button "Close gallery" at bounding box center [971, 14] width 31 height 29
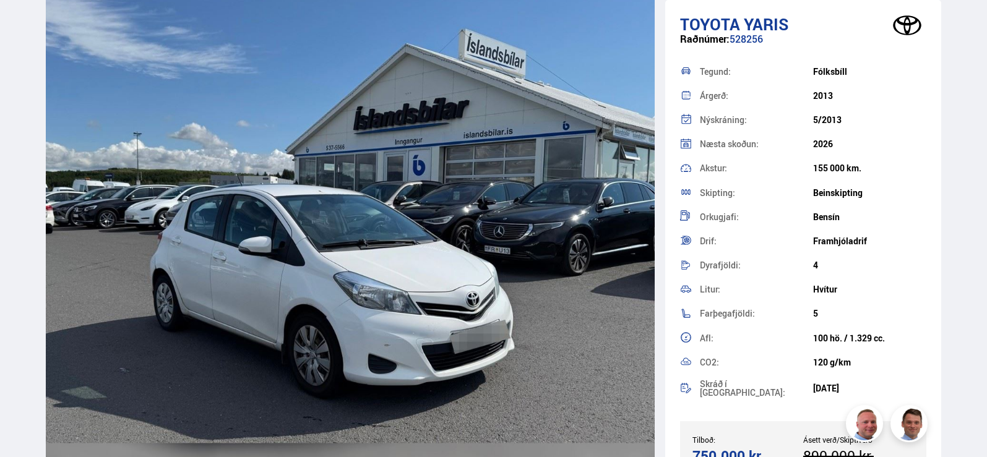
scroll to position [1114, 0]
